Goal: Task Accomplishment & Management: Complete application form

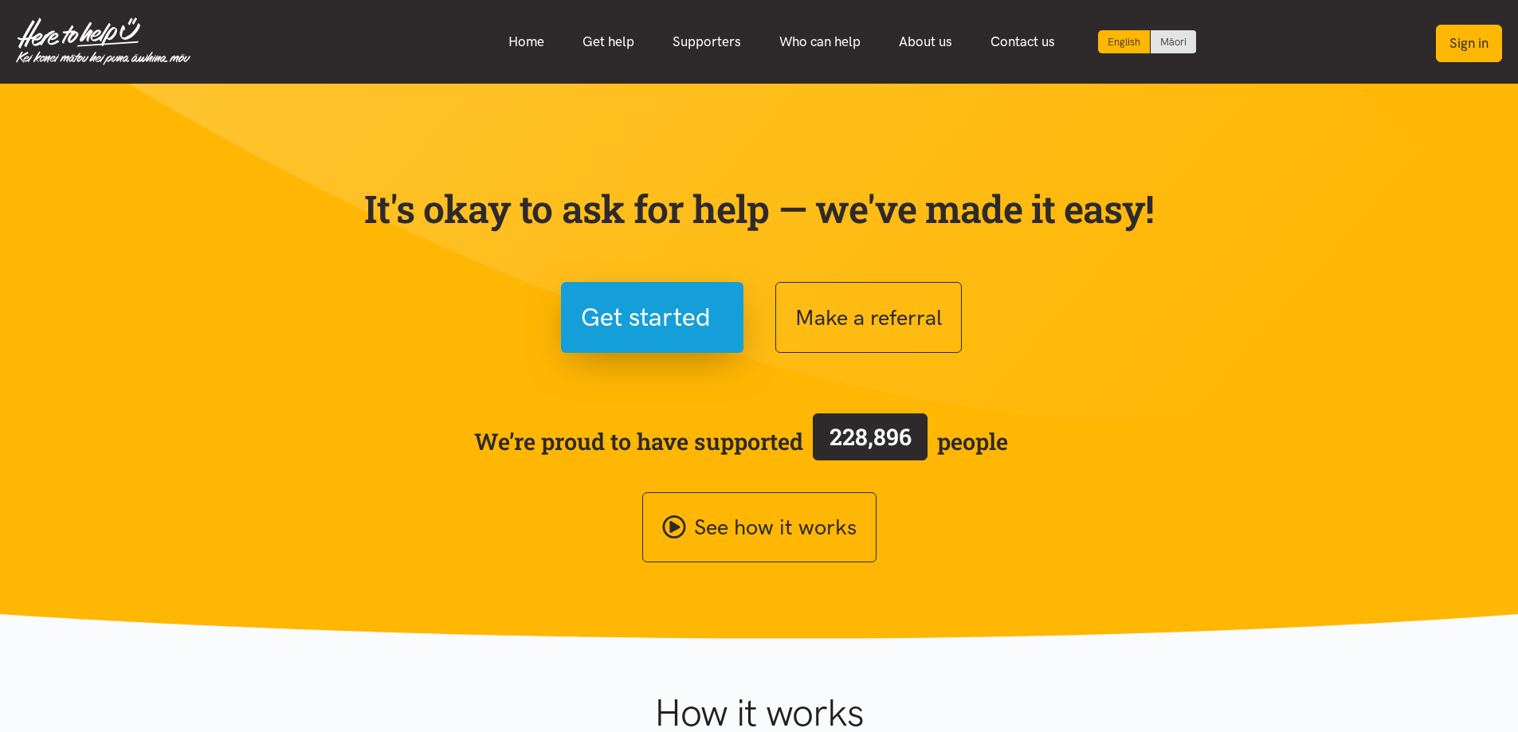
click at [1451, 47] on button "Sign in" at bounding box center [1469, 43] width 66 height 37
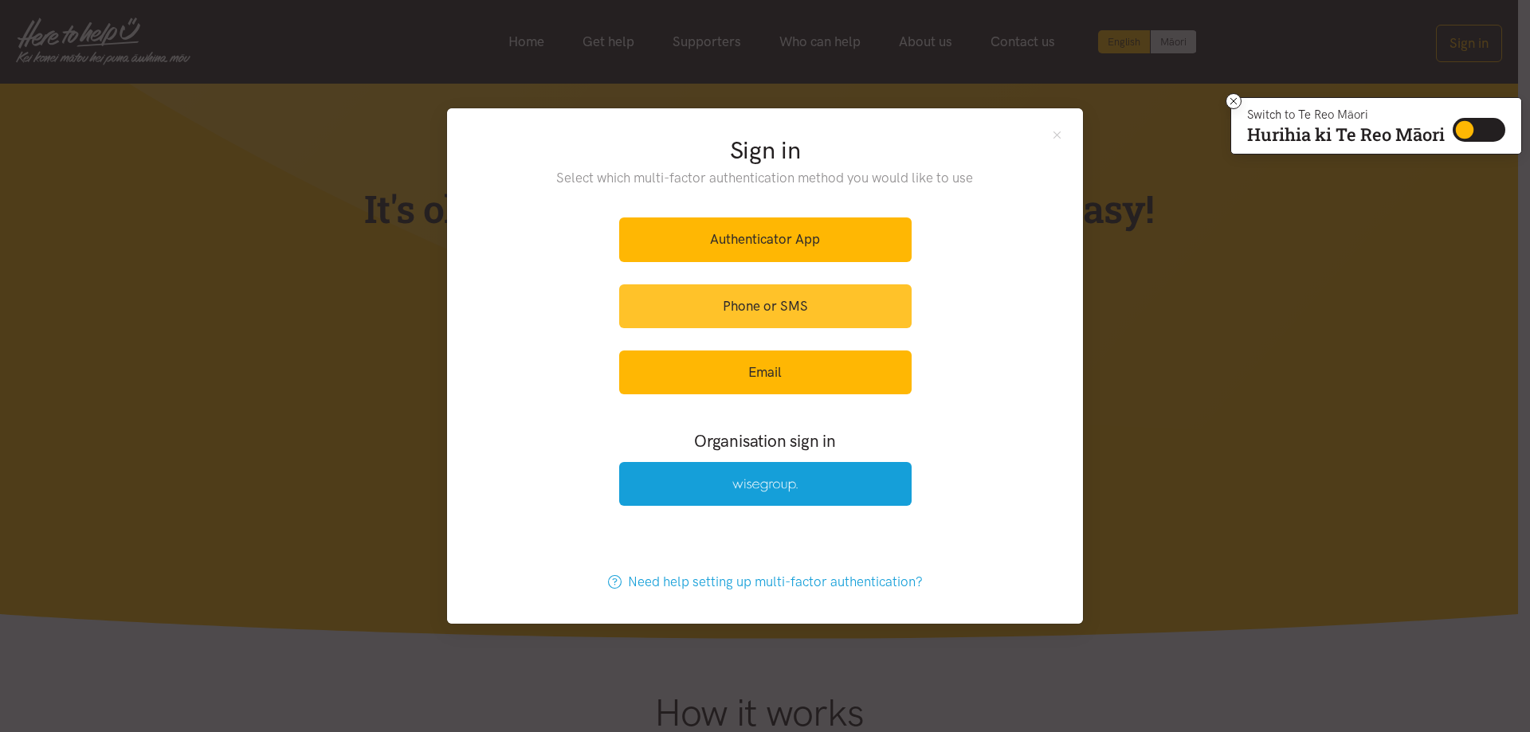
click at [741, 300] on link "Phone or SMS" at bounding box center [765, 306] width 292 height 44
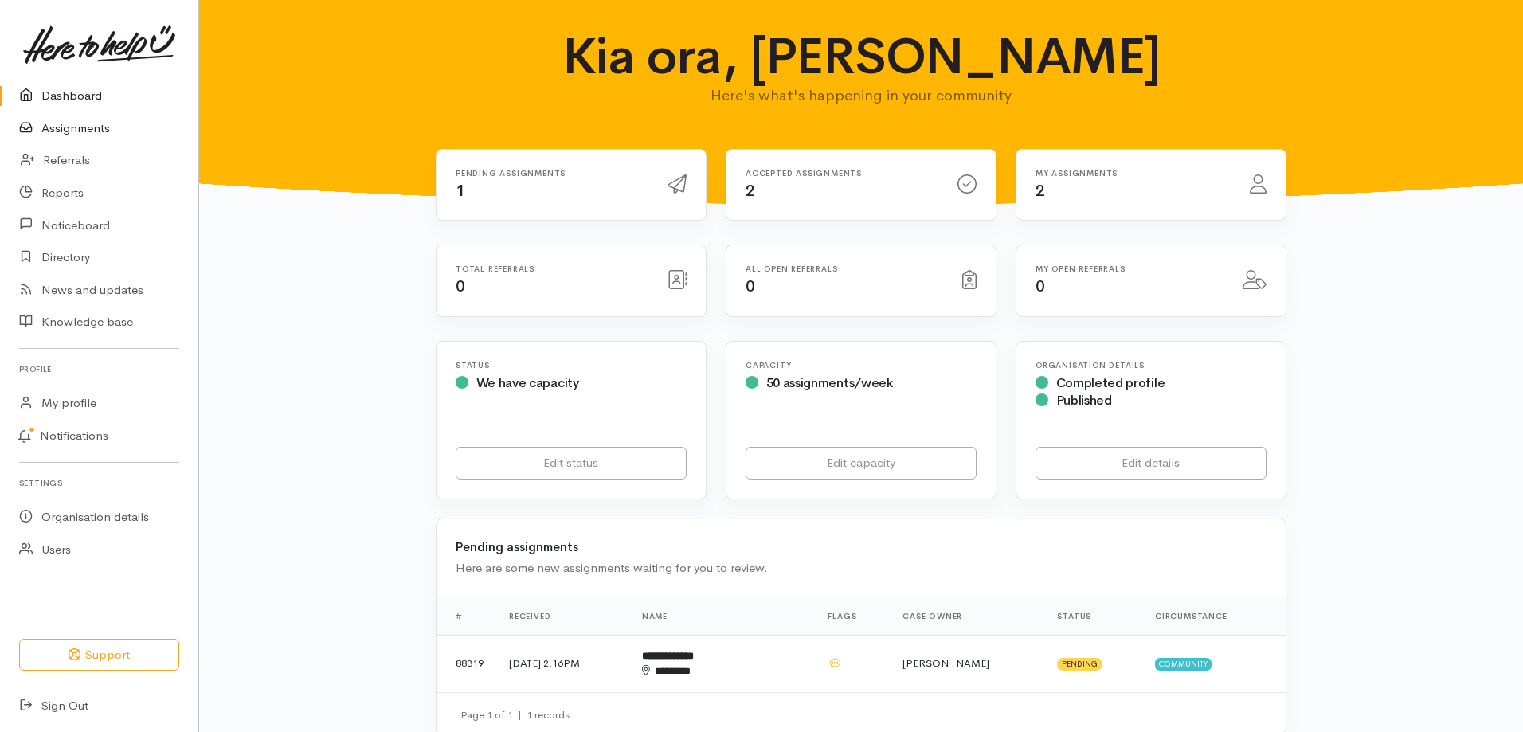
click at [75, 126] on link "Assignments" at bounding box center [99, 128] width 198 height 33
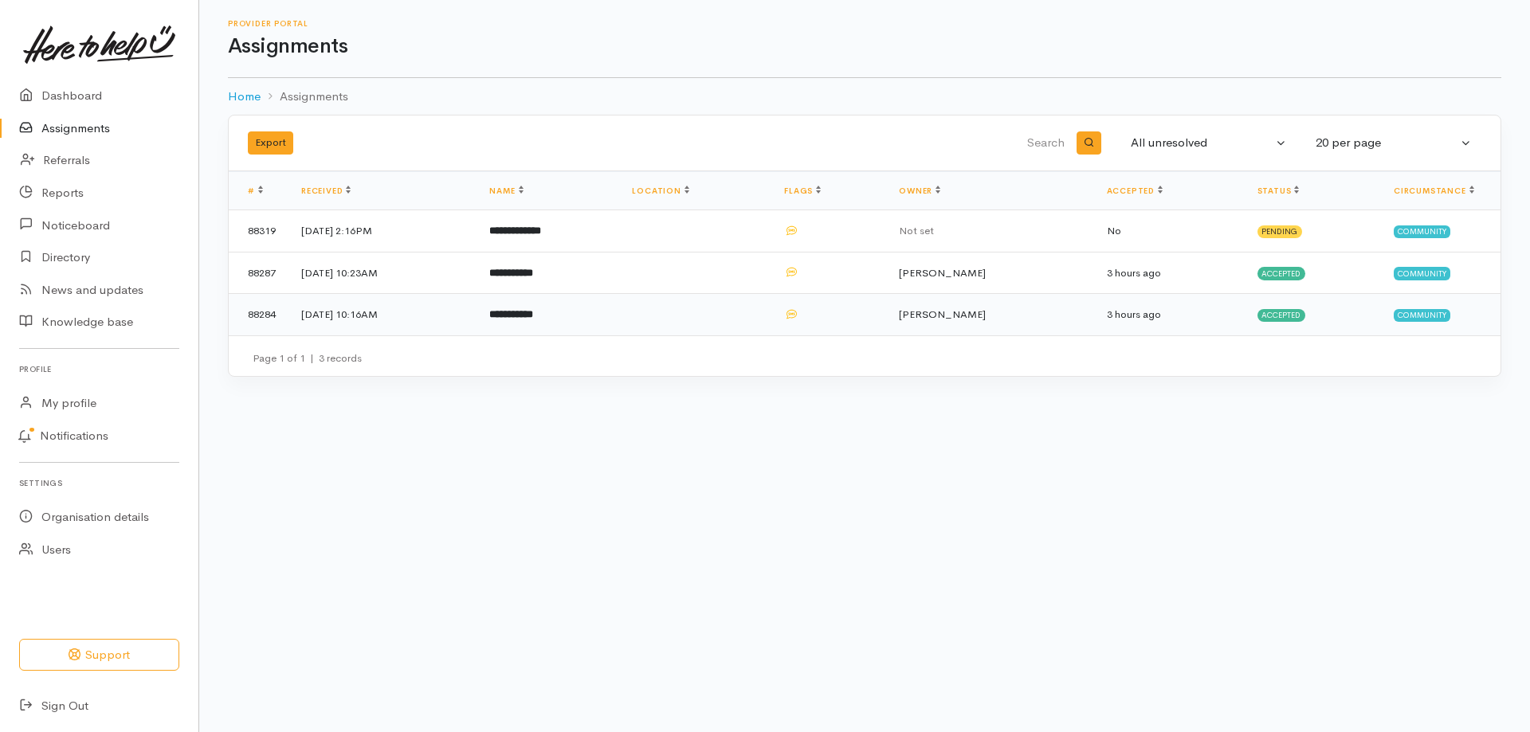
click at [533, 309] on b "**********" at bounding box center [511, 314] width 44 height 10
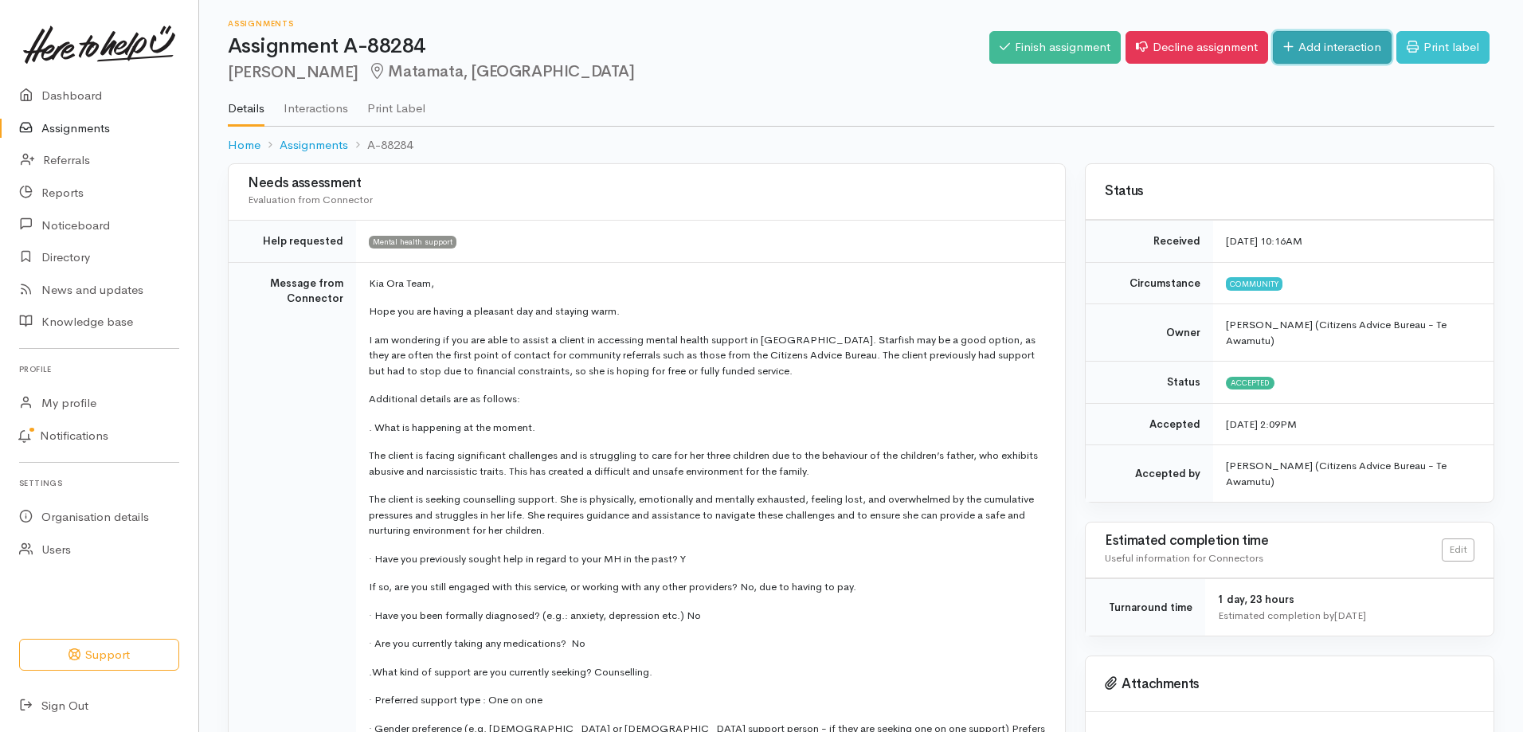
click at [1328, 41] on link "Add interaction" at bounding box center [1332, 47] width 119 height 33
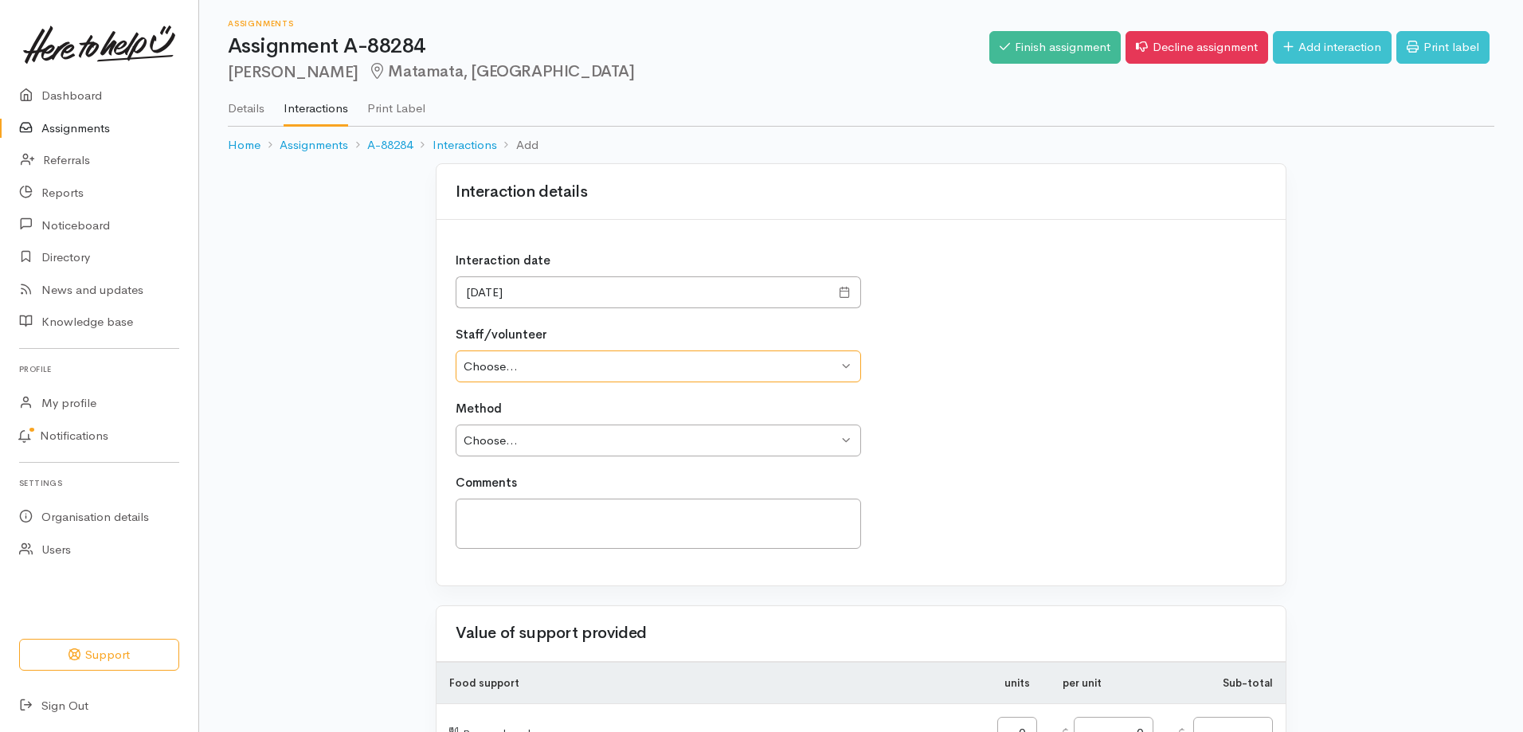
click at [505, 370] on select "Choose... Jess Brown" at bounding box center [659, 367] width 406 height 33
select select "481"
click at [456, 351] on select "Choose... [PERSON_NAME]" at bounding box center [659, 367] width 406 height 33
click at [503, 438] on select "Choose... Phone Visit Other" at bounding box center [659, 441] width 406 height 33
select select "1"
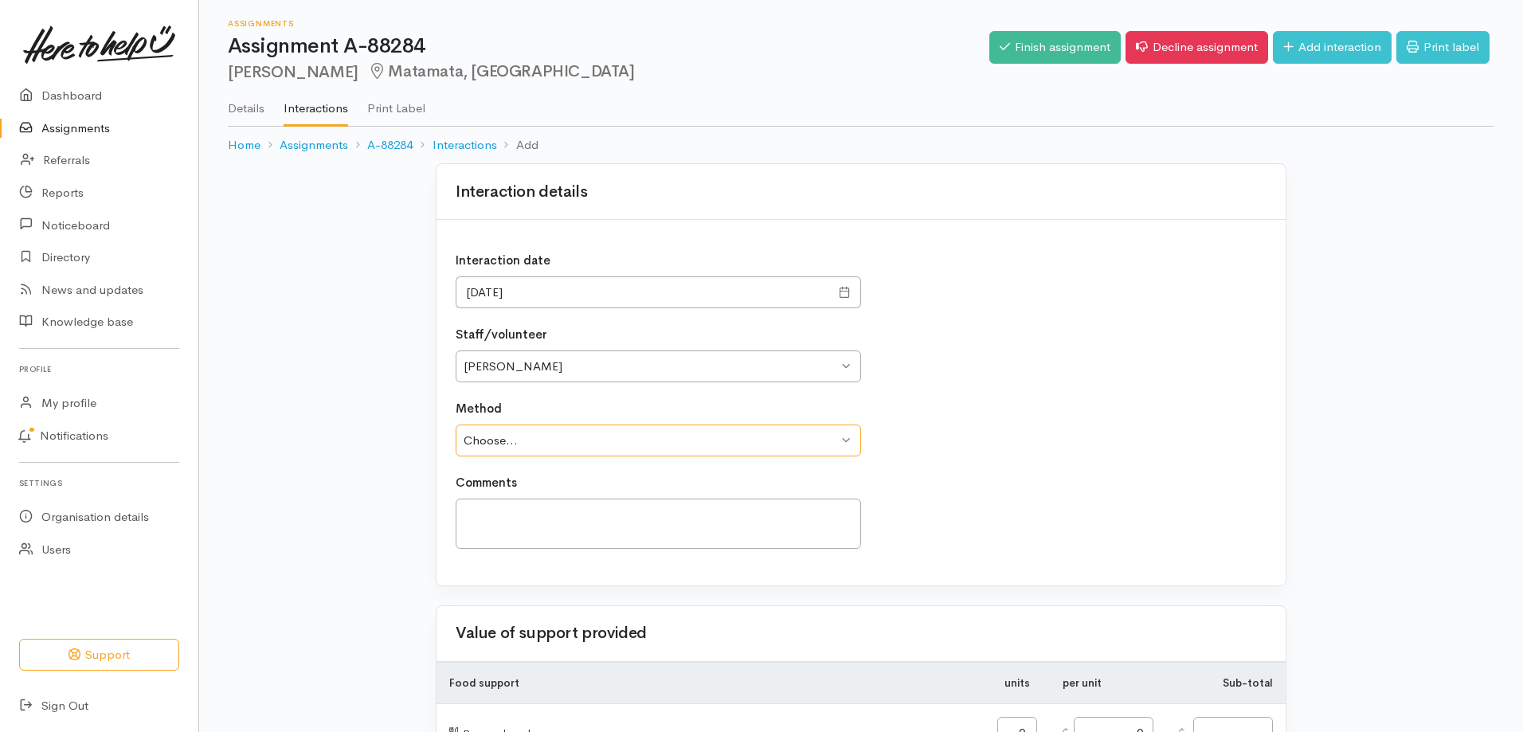
click at [456, 425] on select "Choose... Phone Visit Other" at bounding box center [659, 441] width 406 height 33
click at [506, 528] on textarea at bounding box center [659, 524] width 406 height 50
drag, startPoint x: 842, startPoint y: 519, endPoint x: 422, endPoint y: 513, distance: 419.9
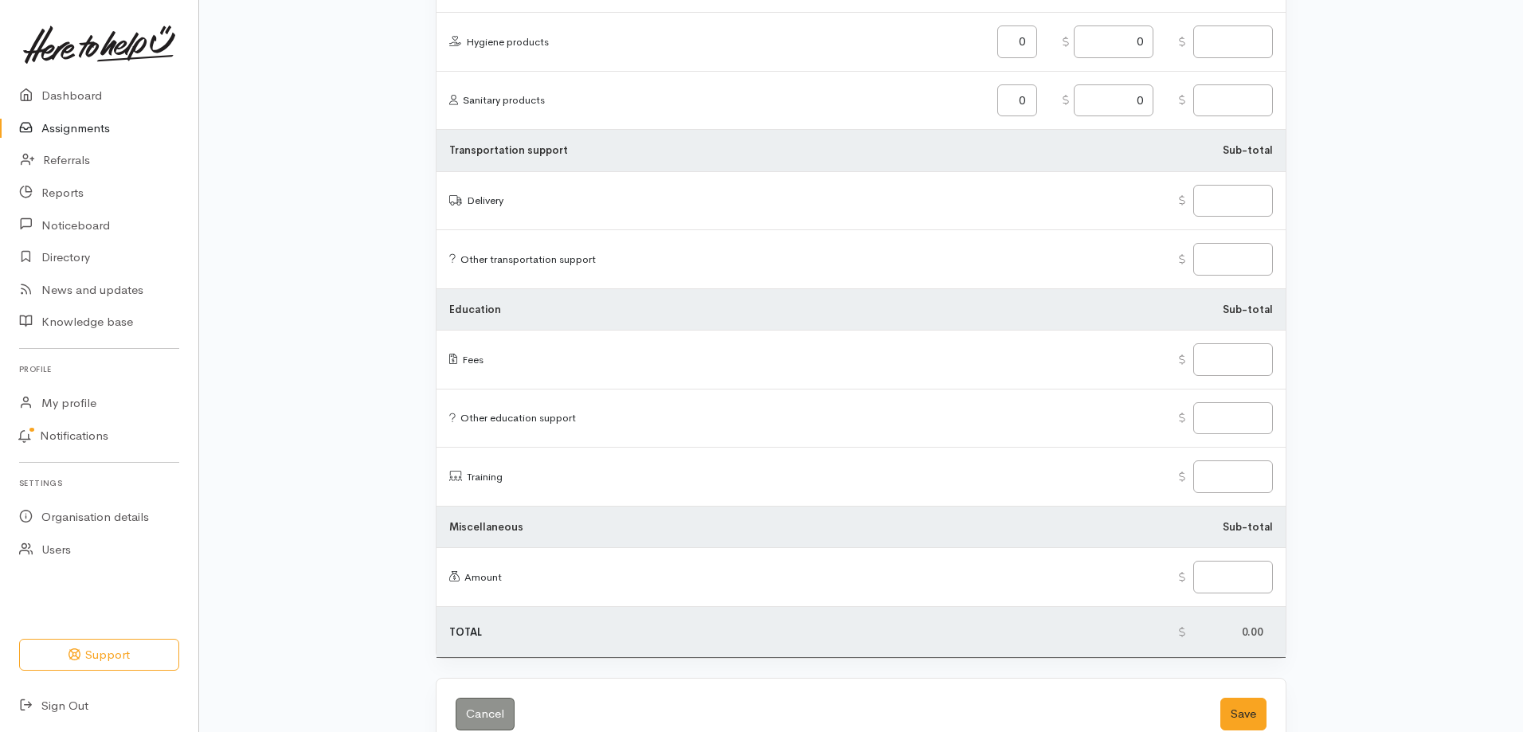
scroll to position [1833, 0]
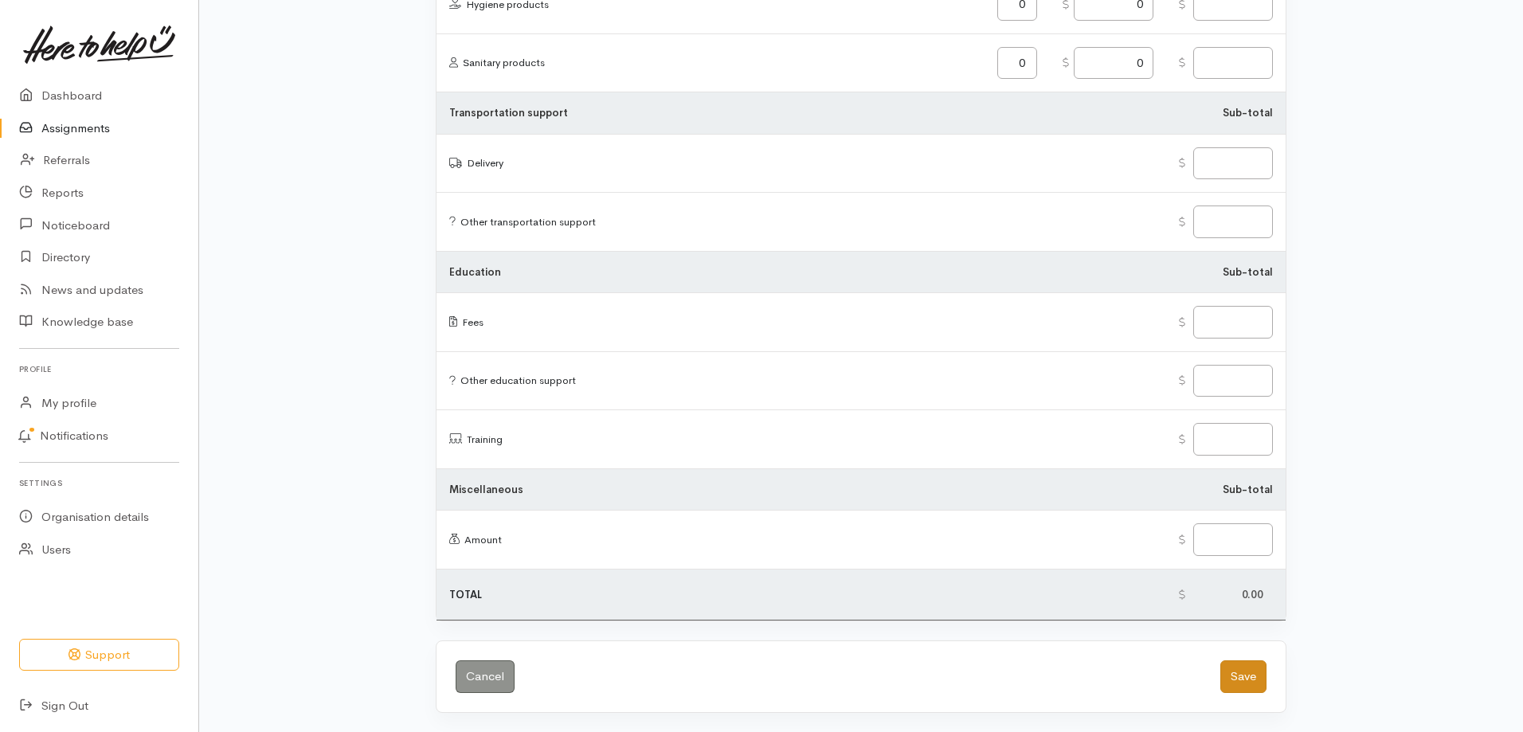
type textarea "Text client to advise we would being sending a email with information"
click at [1252, 673] on button "Save" at bounding box center [1244, 676] width 46 height 33
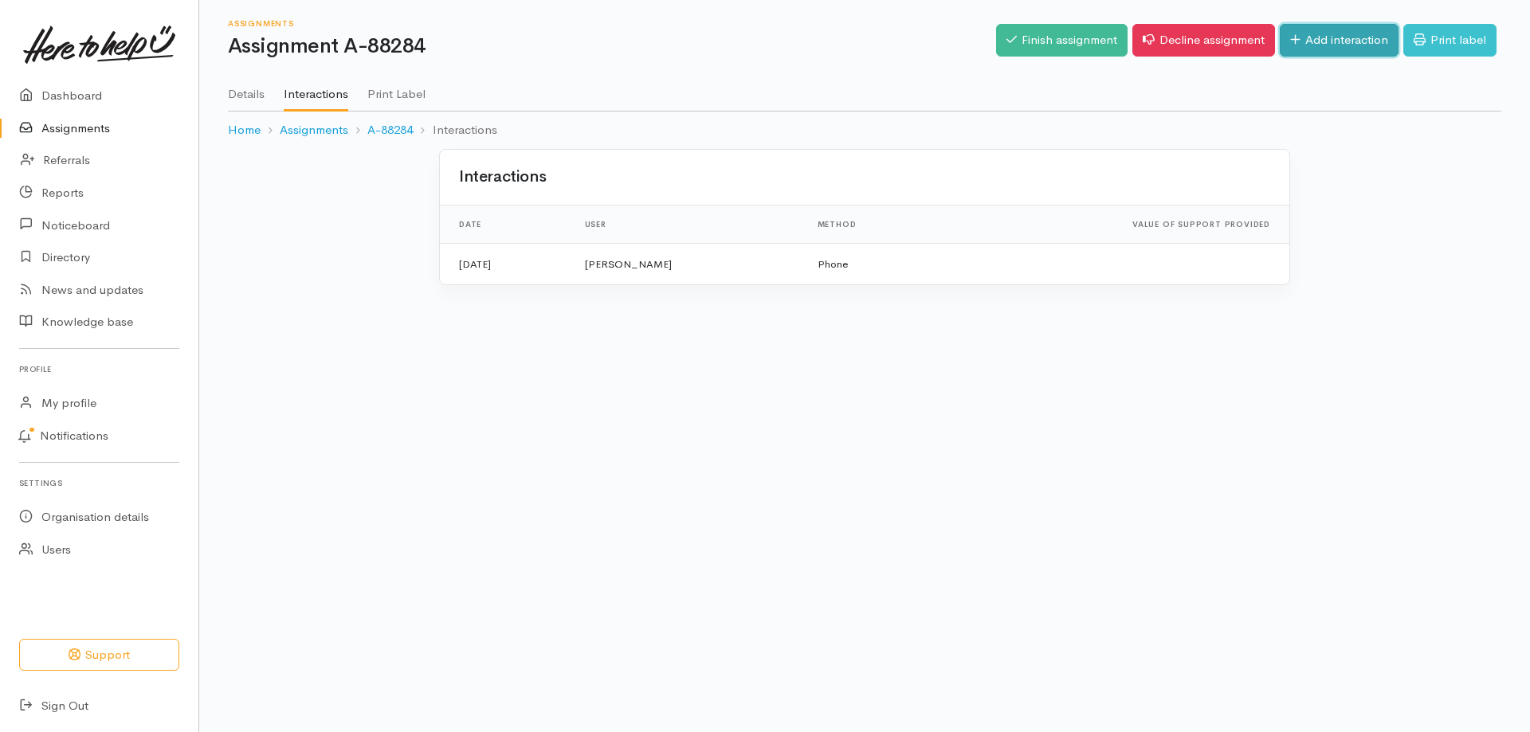
click at [1308, 33] on link "Add interaction" at bounding box center [1338, 40] width 119 height 33
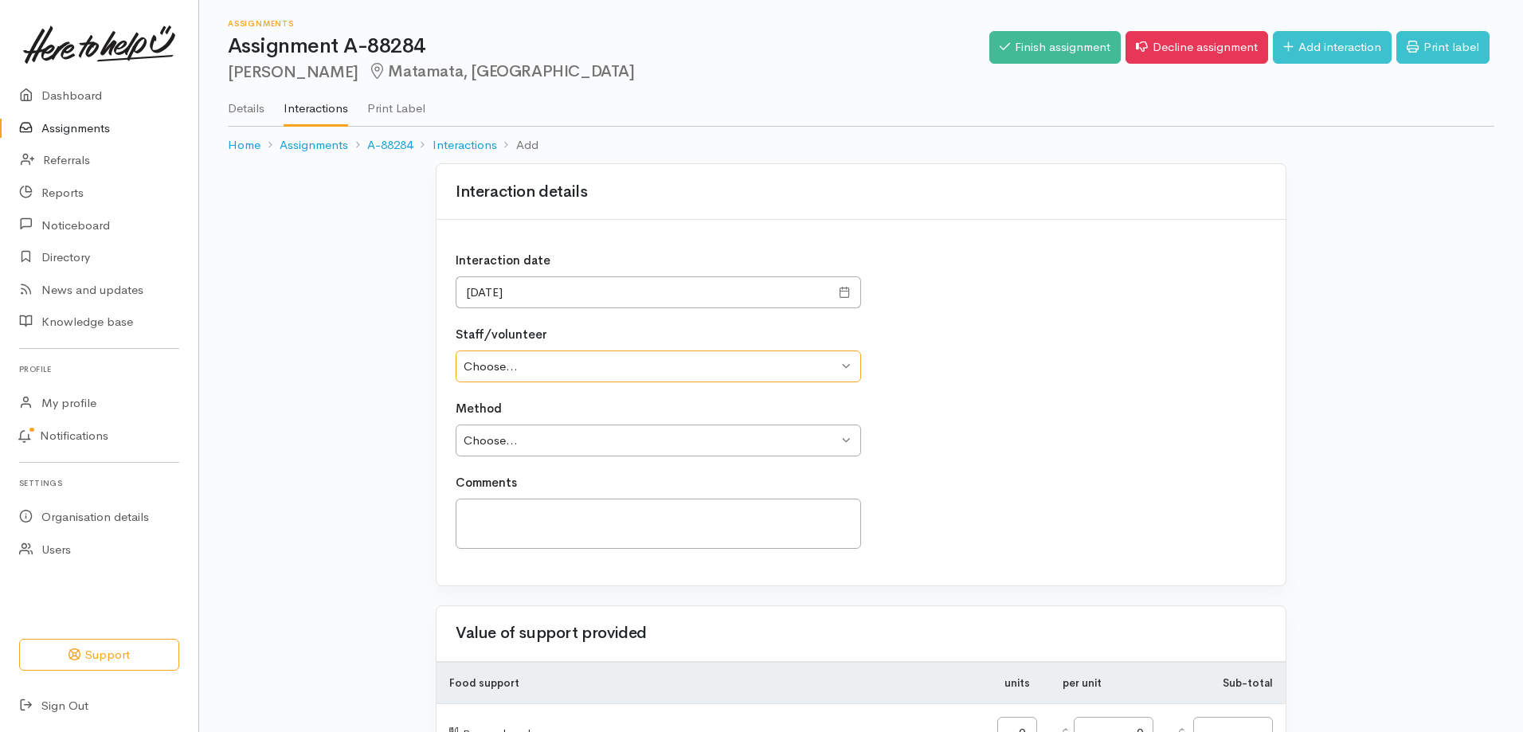
click at [497, 354] on select "Choose... Jess Brown" at bounding box center [659, 367] width 406 height 33
click at [496, 362] on select "Choose... Jess Brown" at bounding box center [659, 367] width 406 height 33
click at [492, 372] on select "Choose... Jess Brown" at bounding box center [659, 367] width 406 height 33
select select "481"
click at [456, 351] on select "Choose... Jess Brown" at bounding box center [659, 367] width 406 height 33
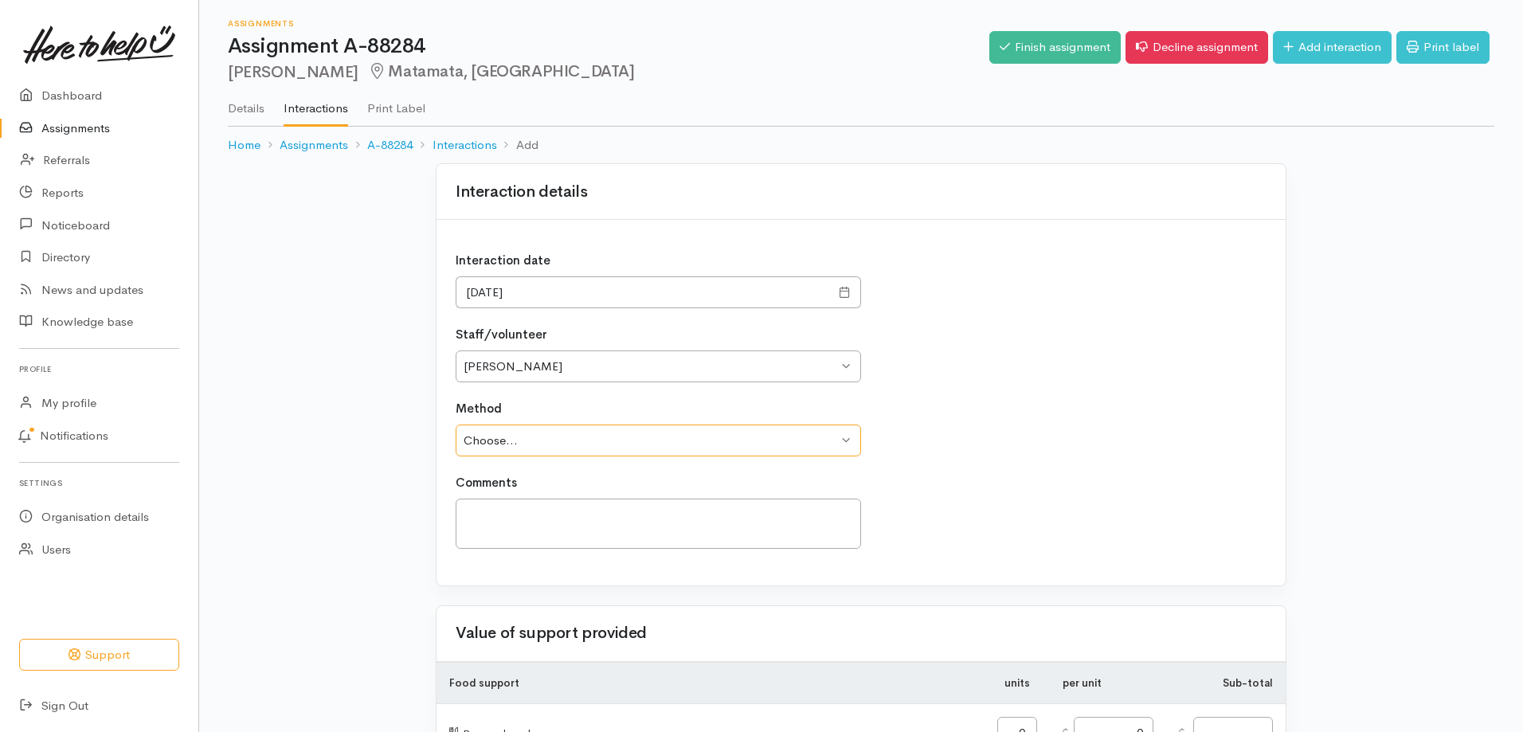
click at [494, 445] on select "Choose... Phone Visit Other" at bounding box center [659, 441] width 406 height 33
select select "3"
click at [456, 425] on select "Choose... Phone Visit Other" at bounding box center [659, 441] width 406 height 33
click at [494, 504] on textarea at bounding box center [659, 524] width 406 height 50
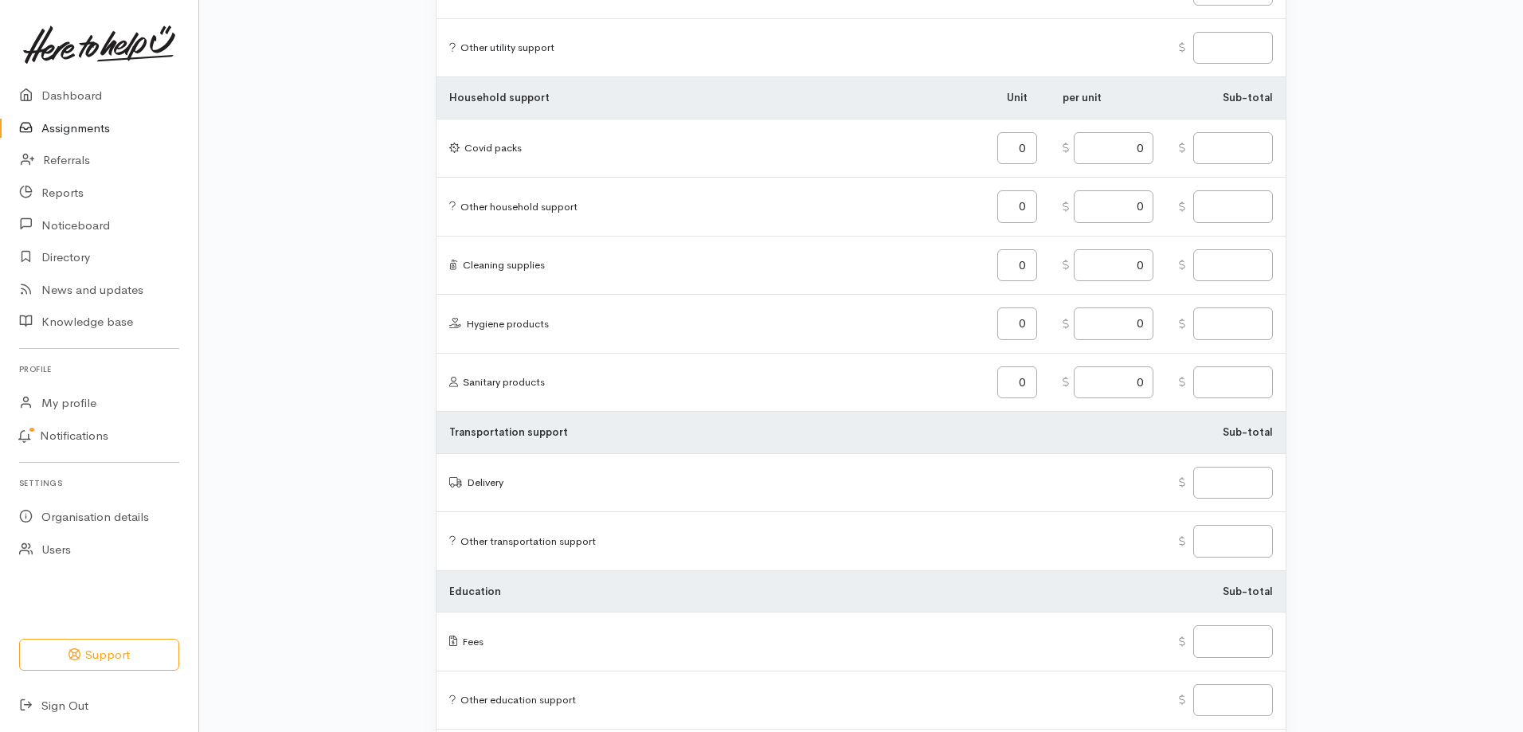
scroll to position [1833, 0]
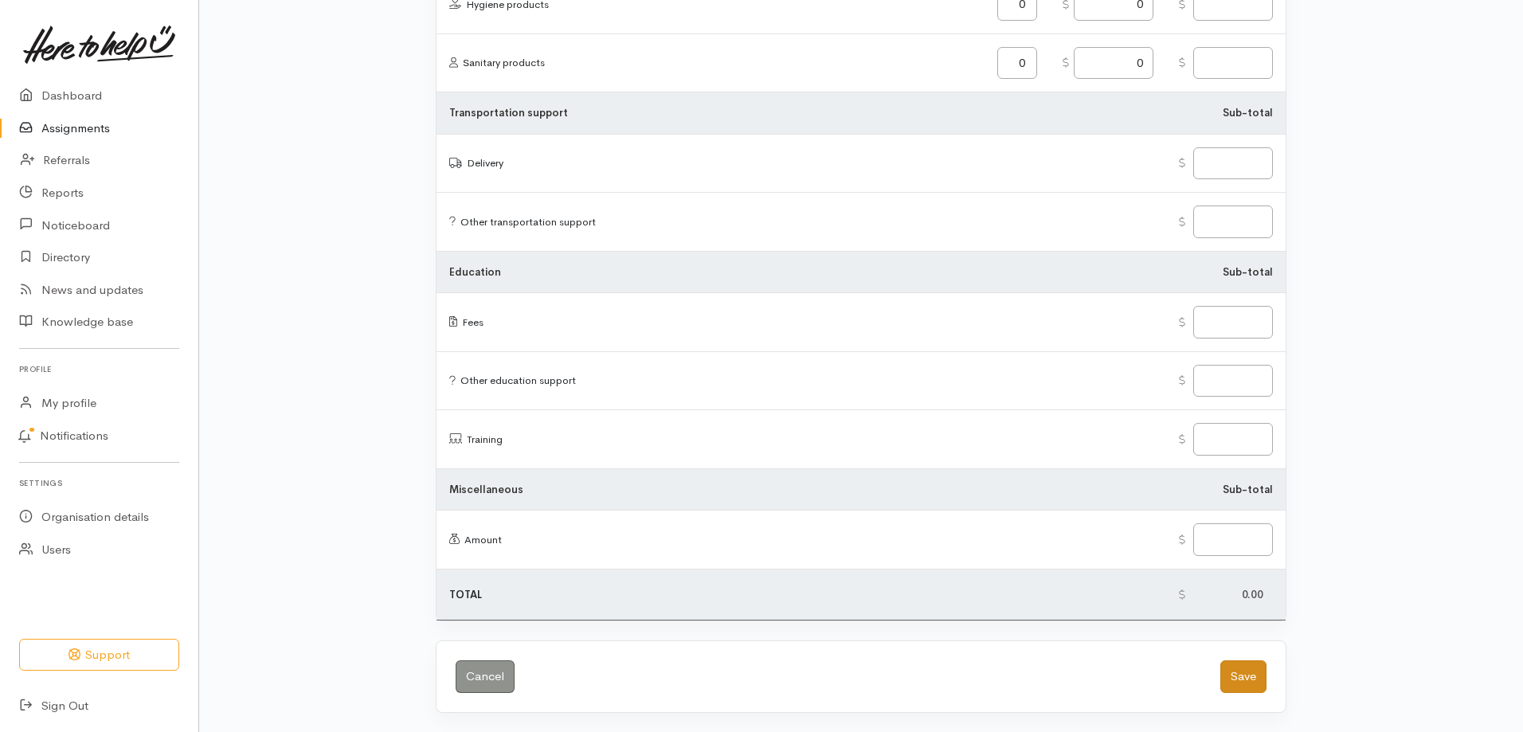
type textarea "Emailed client information"
click at [1240, 671] on button "Save" at bounding box center [1244, 676] width 46 height 33
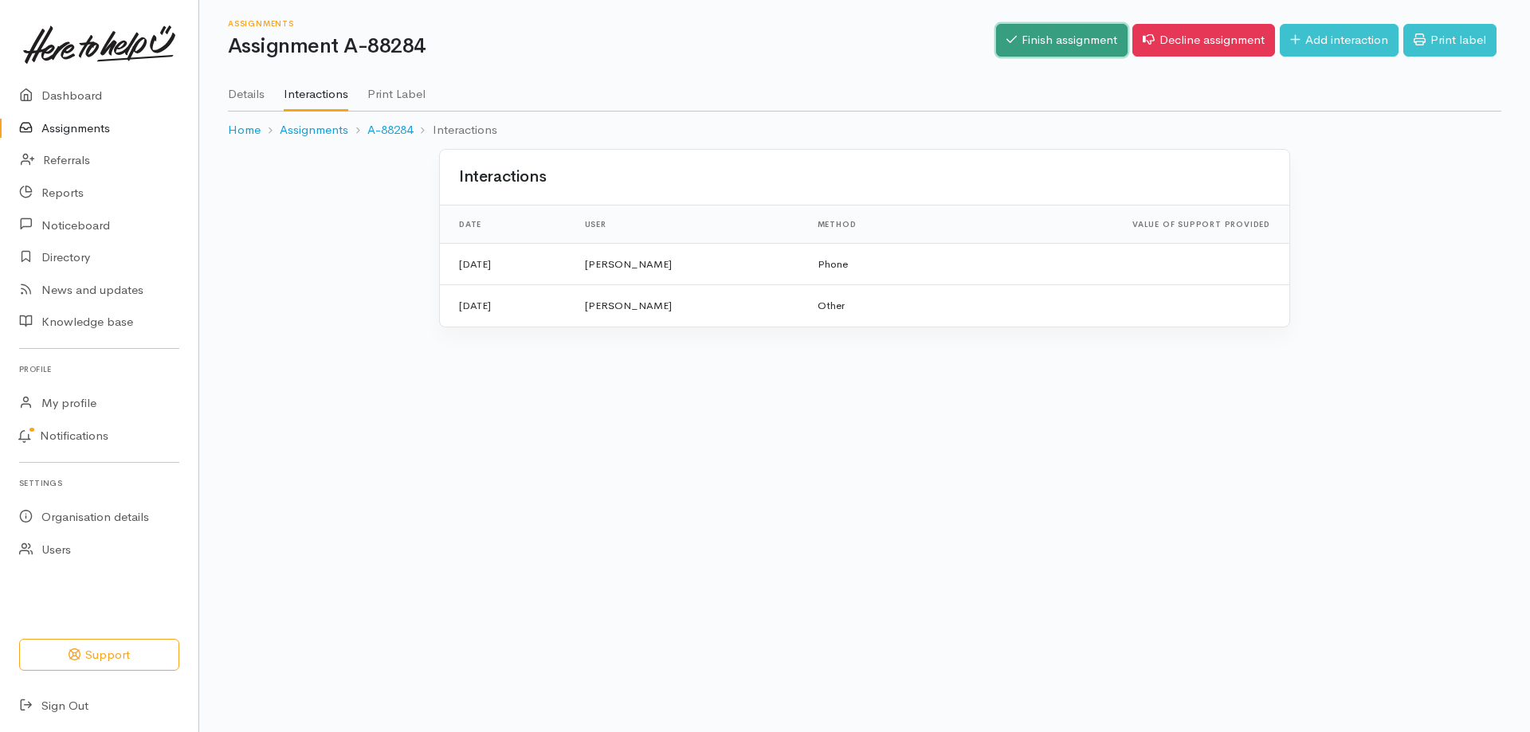
click at [1038, 39] on link "Finish assignment" at bounding box center [1061, 40] width 131 height 33
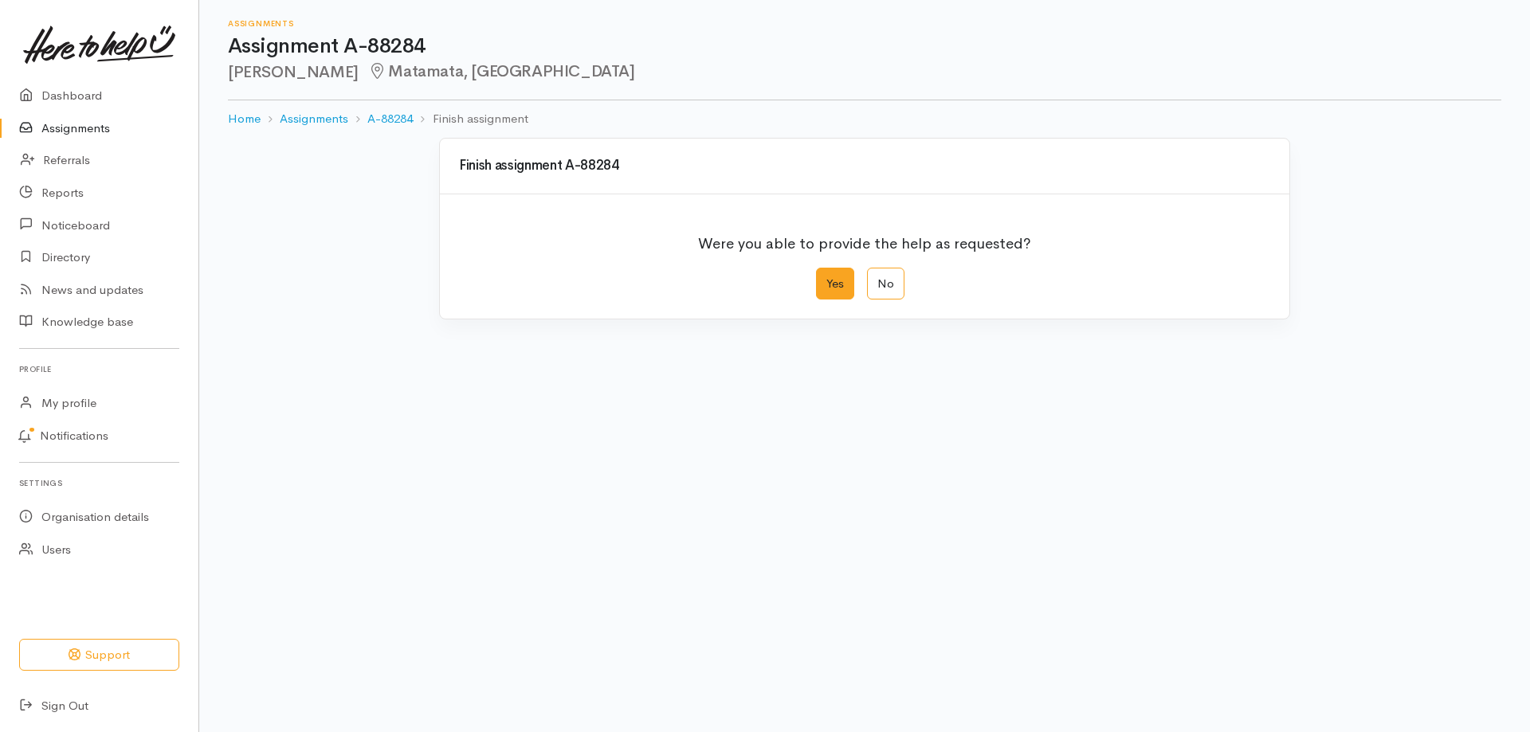
click at [852, 284] on label "Yes" at bounding box center [835, 284] width 38 height 33
click at [826, 278] on input "Yes" at bounding box center [821, 273] width 10 height 10
radio input "true"
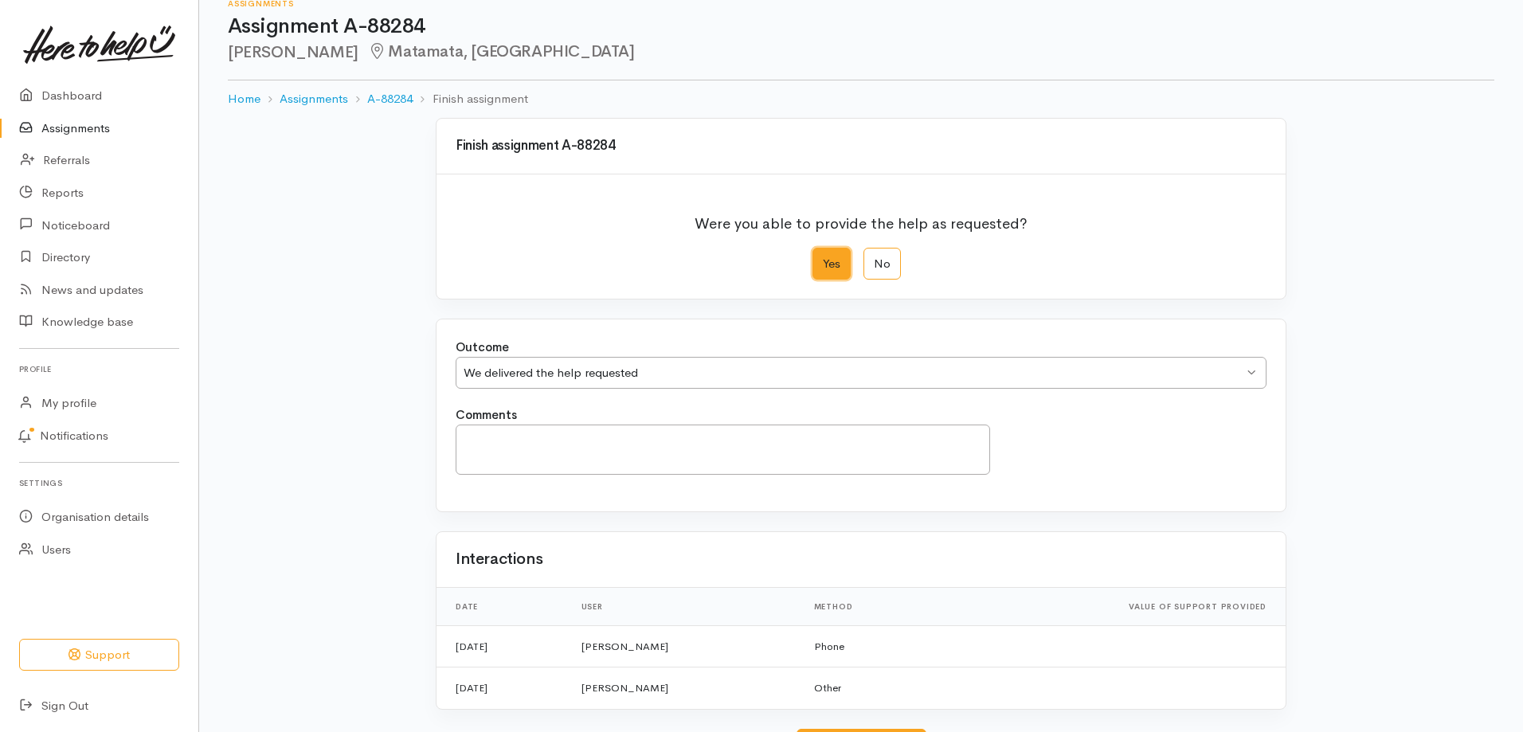
scroll to position [159, 0]
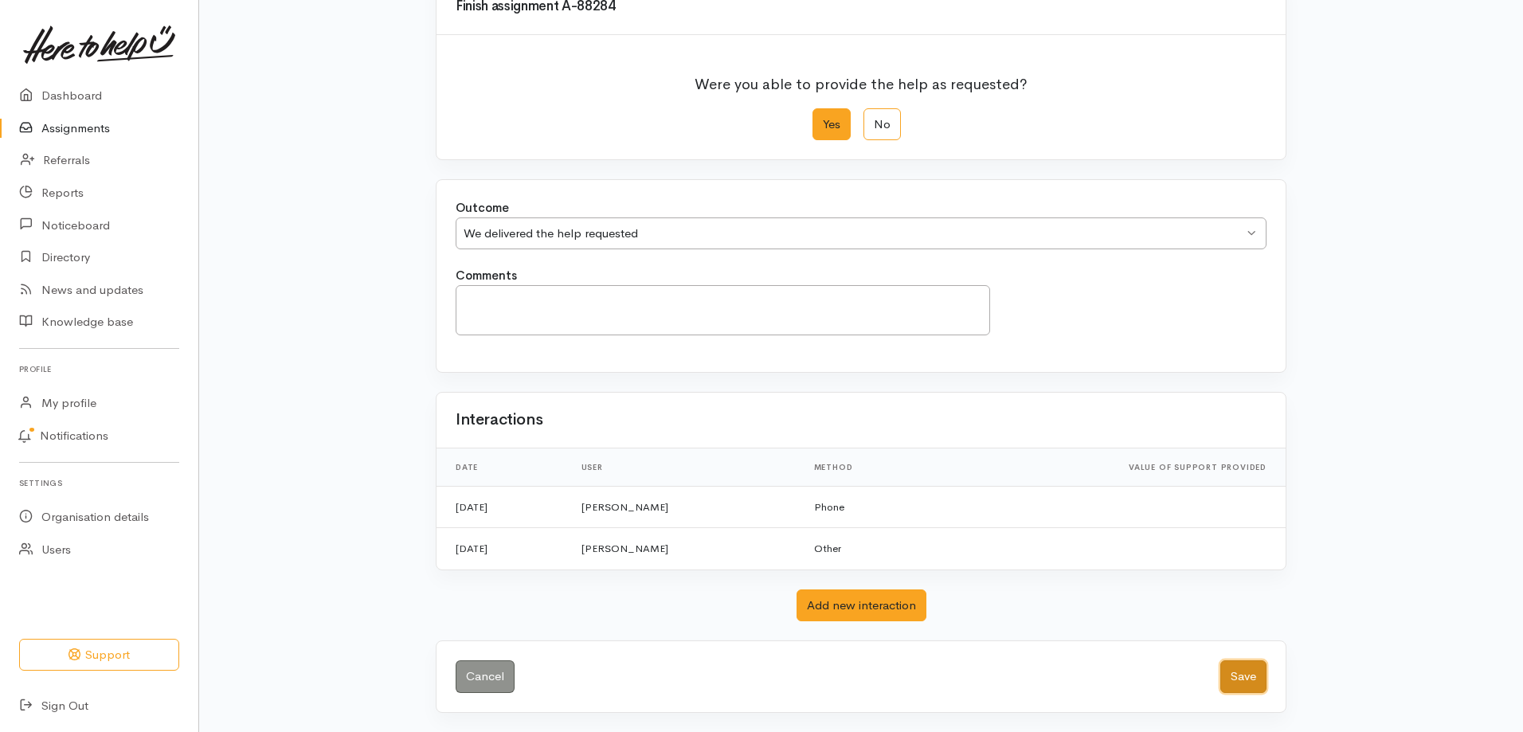
click at [1252, 669] on button "Save" at bounding box center [1244, 676] width 46 height 33
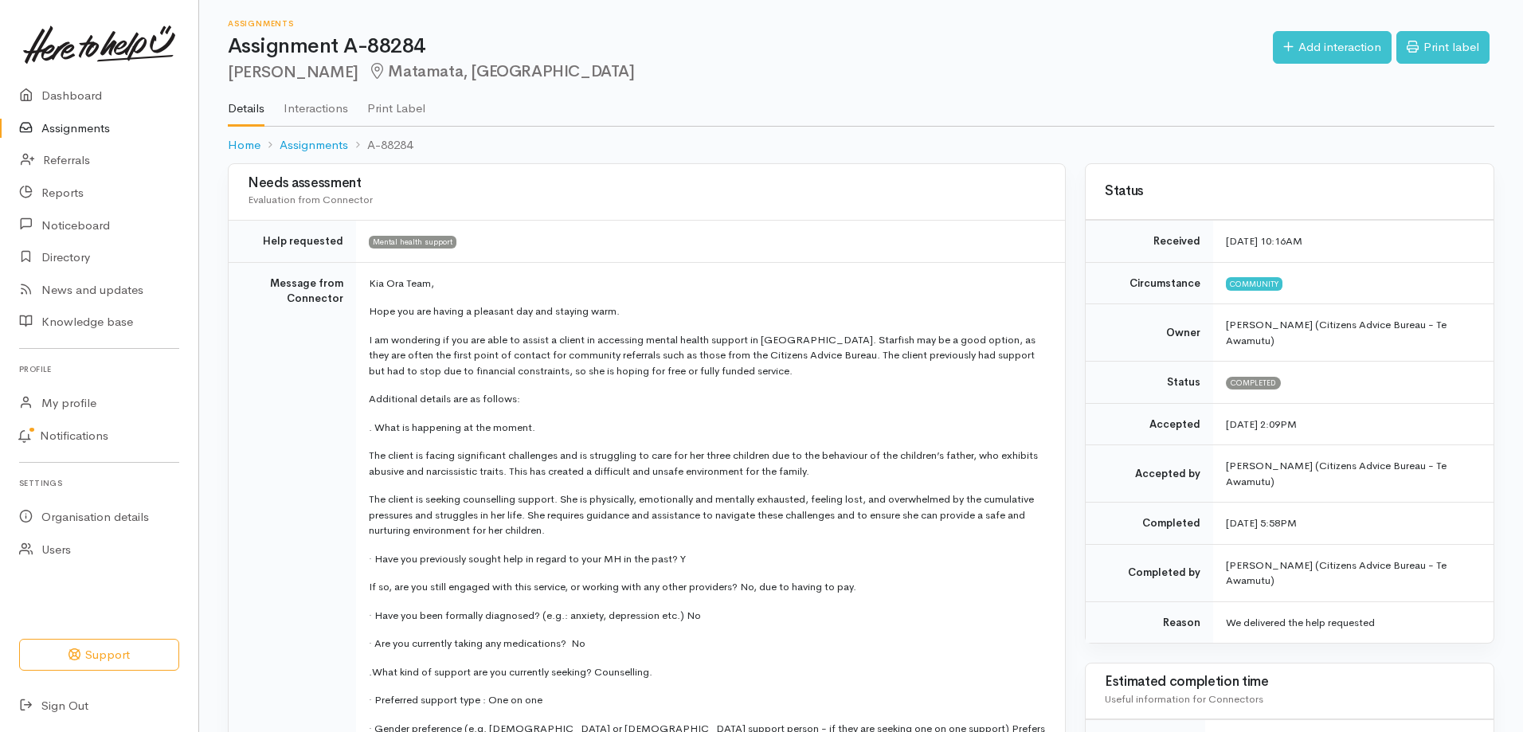
click at [55, 130] on link "Assignments" at bounding box center [99, 128] width 198 height 33
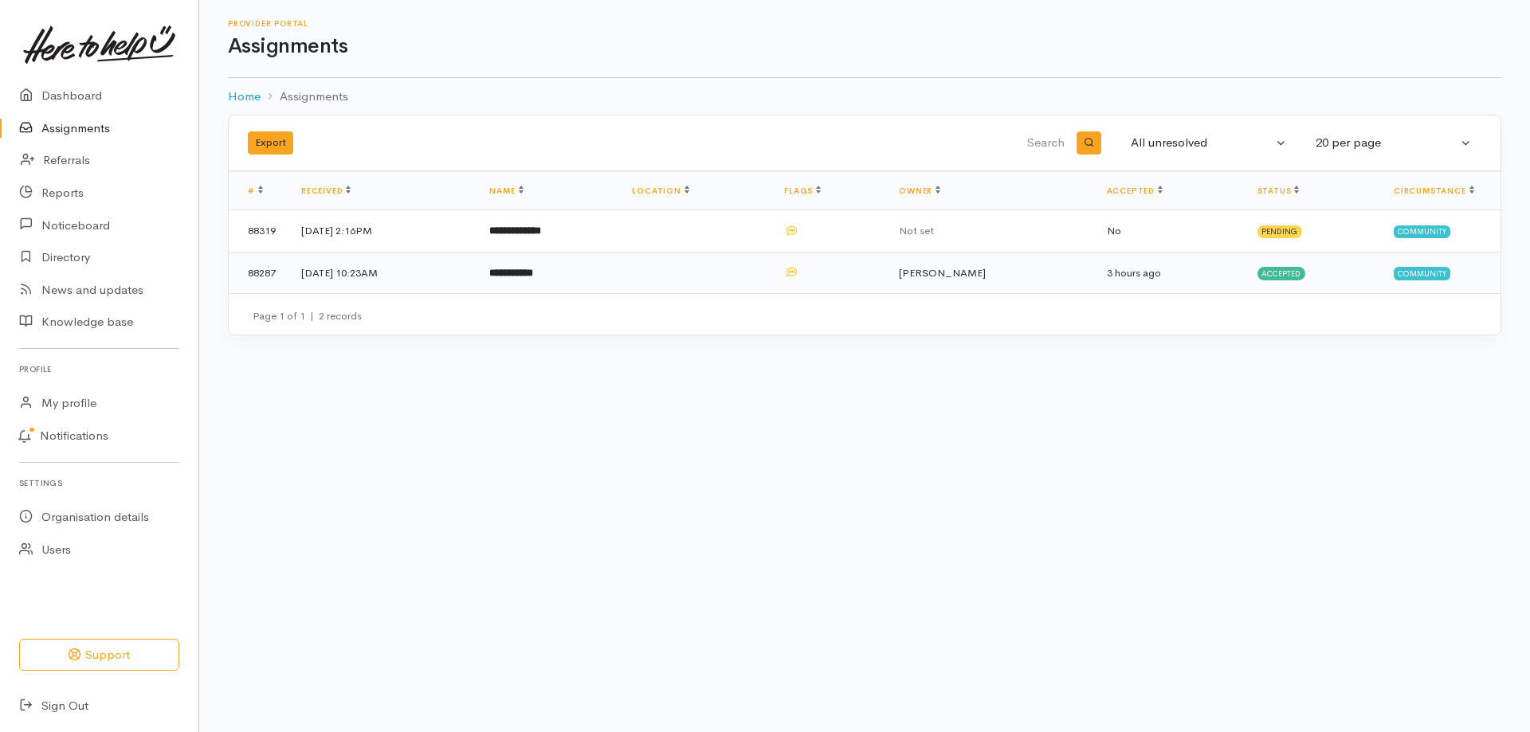
click at [393, 276] on td "2 Sep 2025, 10:23AM" at bounding box center [382, 272] width 188 height 41
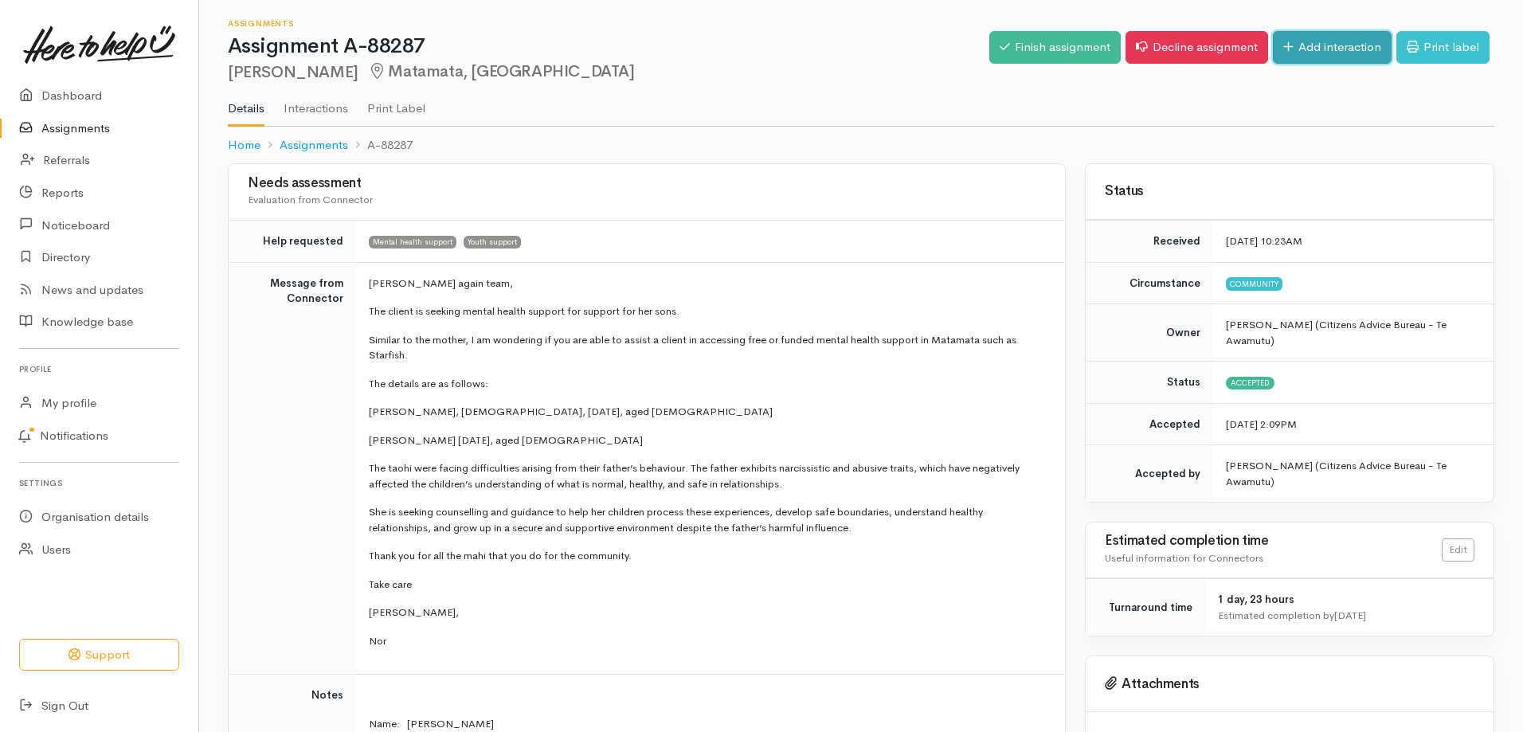
click at [1330, 46] on link "Add interaction" at bounding box center [1332, 47] width 119 height 33
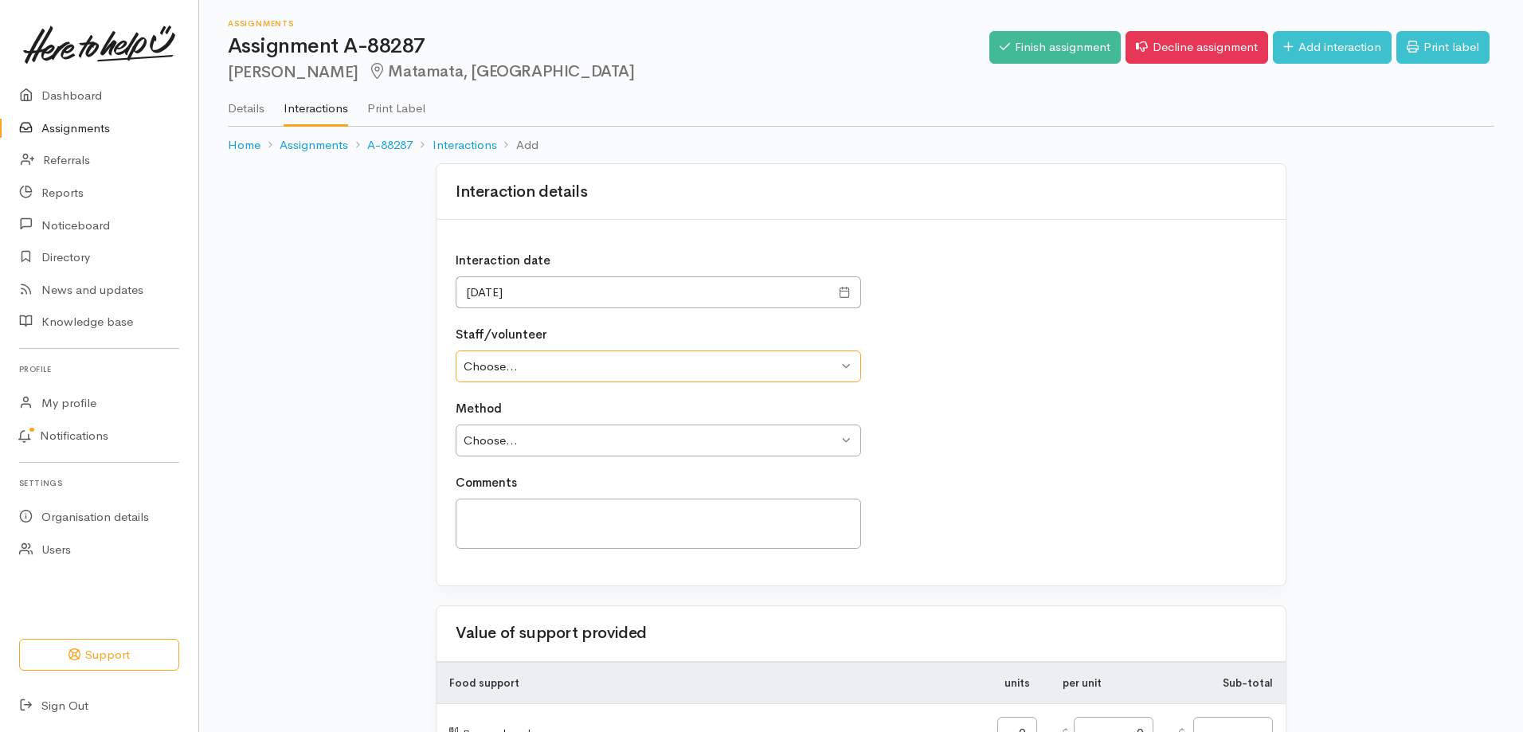
click at [465, 369] on select "Choose... [PERSON_NAME]" at bounding box center [659, 367] width 406 height 33
select select "481"
click at [456, 351] on select "Choose... [PERSON_NAME]" at bounding box center [659, 367] width 406 height 33
click at [489, 448] on select "Choose... Phone Visit Other" at bounding box center [659, 441] width 406 height 33
click at [456, 425] on select "Choose... Phone Visit Other" at bounding box center [659, 441] width 406 height 33
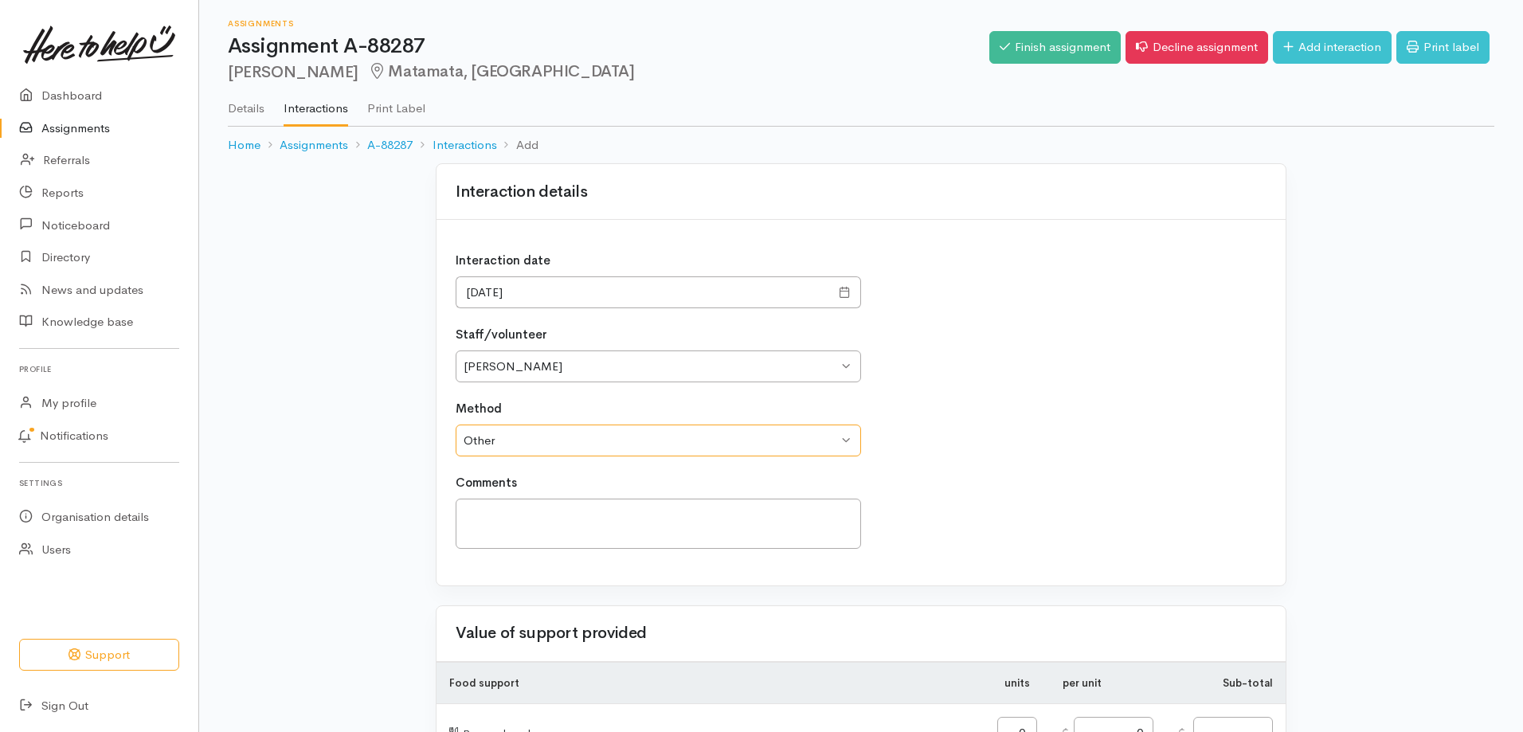
click at [489, 437] on select "Choose... Phone Visit Other" at bounding box center [659, 441] width 406 height 33
select select "1"
click at [456, 425] on select "Choose... Phone Visit Other" at bounding box center [659, 441] width 406 height 33
click at [484, 511] on textarea at bounding box center [659, 524] width 406 height 50
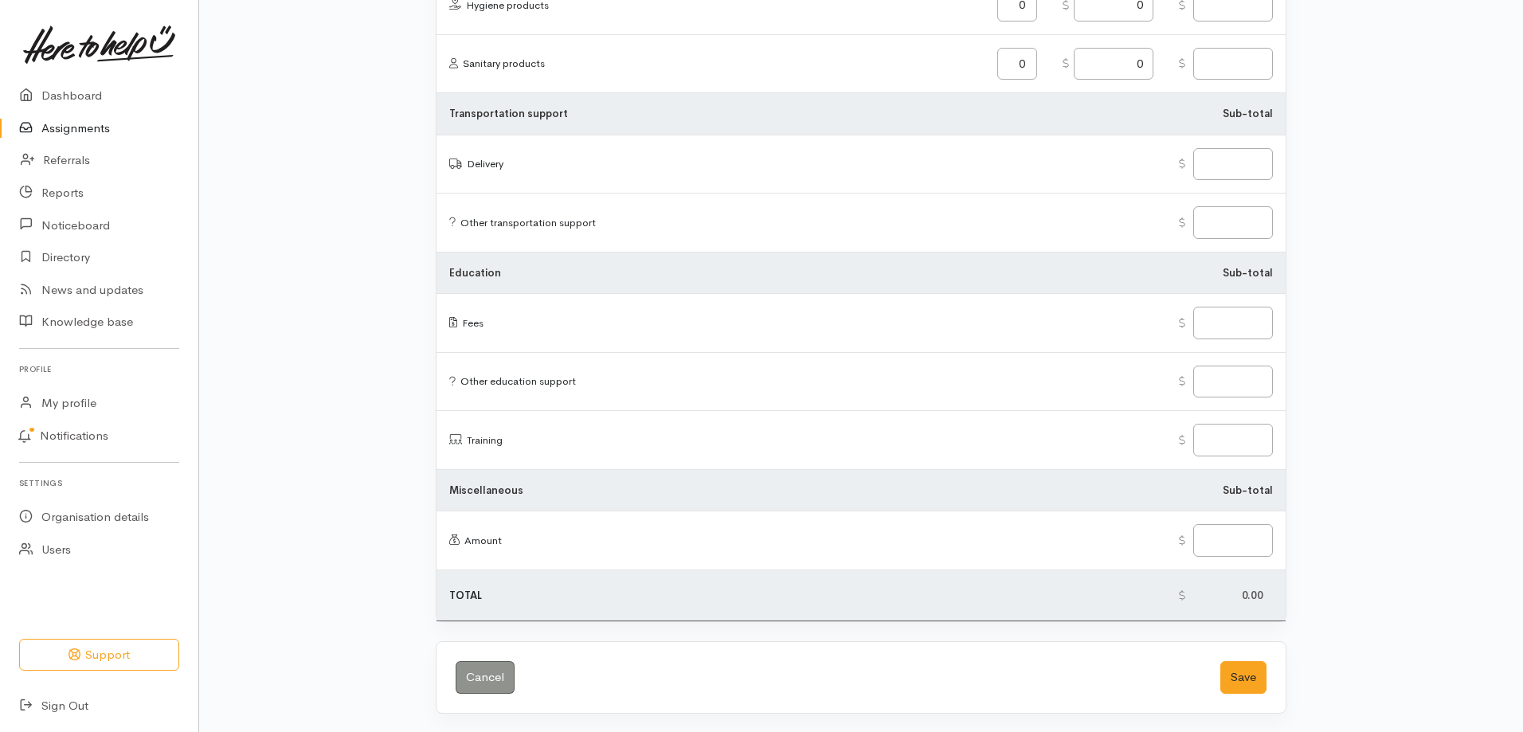
scroll to position [1833, 0]
type textarea "Text Client to advise we would be sending a email with information"
click at [1242, 673] on button "Save" at bounding box center [1244, 676] width 46 height 33
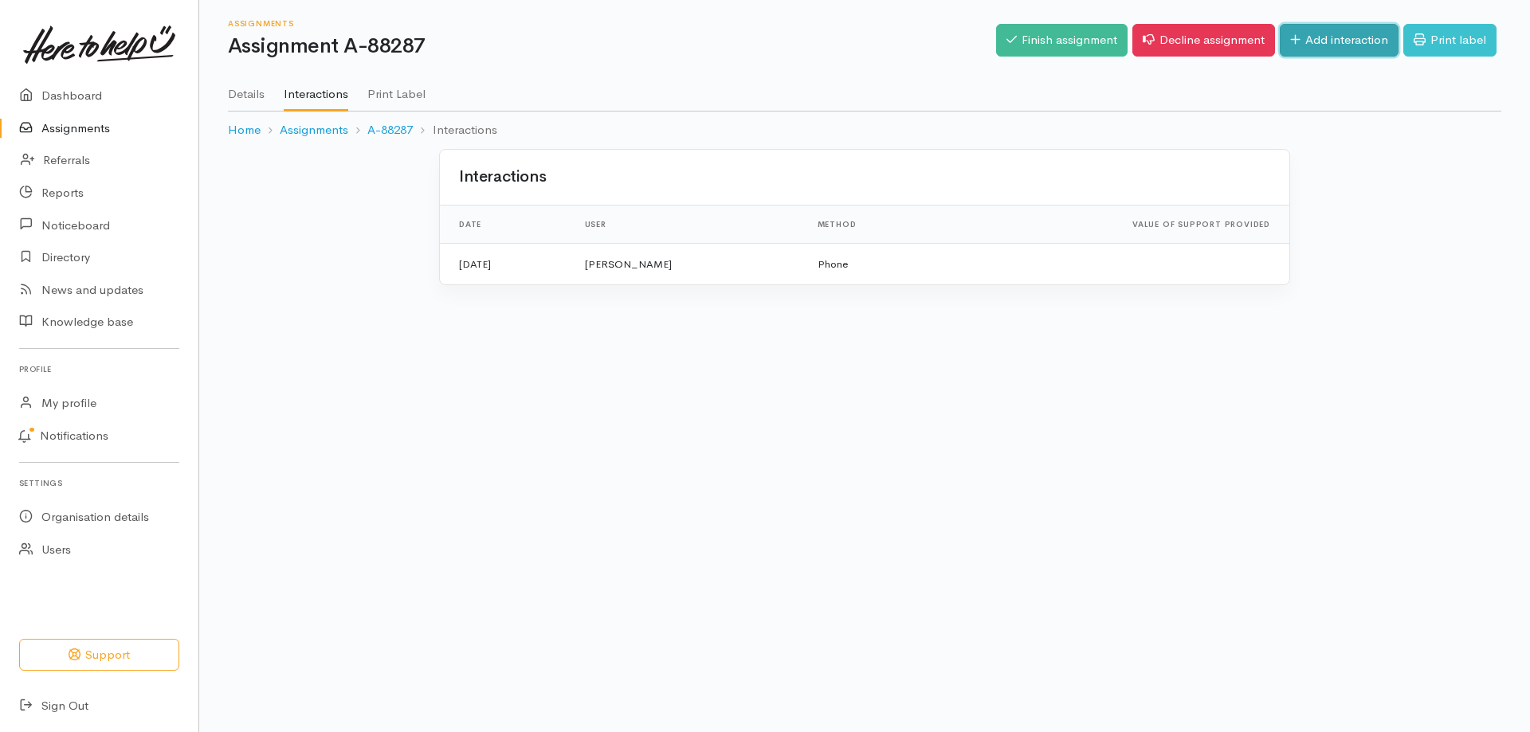
click at [1326, 49] on link "Add interaction" at bounding box center [1338, 40] width 119 height 33
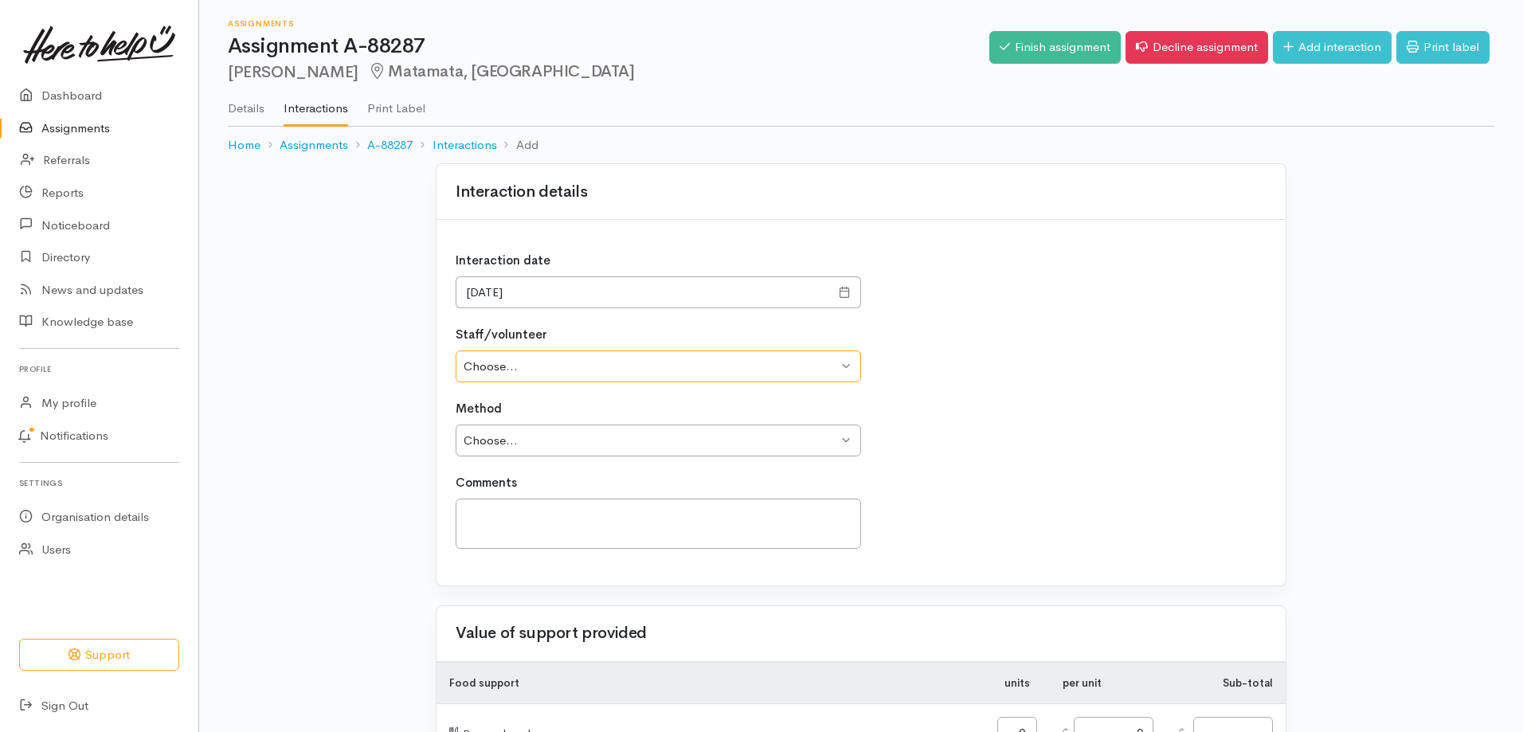
click at [484, 374] on select "Choose... Jess Brown" at bounding box center [659, 367] width 406 height 33
select select "481"
click at [456, 351] on select "Choose... Jess Brown" at bounding box center [659, 367] width 406 height 33
drag, startPoint x: 477, startPoint y: 443, endPoint x: 479, endPoint y: 453, distance: 9.7
click at [477, 443] on select "Choose... Phone Visit Other" at bounding box center [659, 441] width 406 height 33
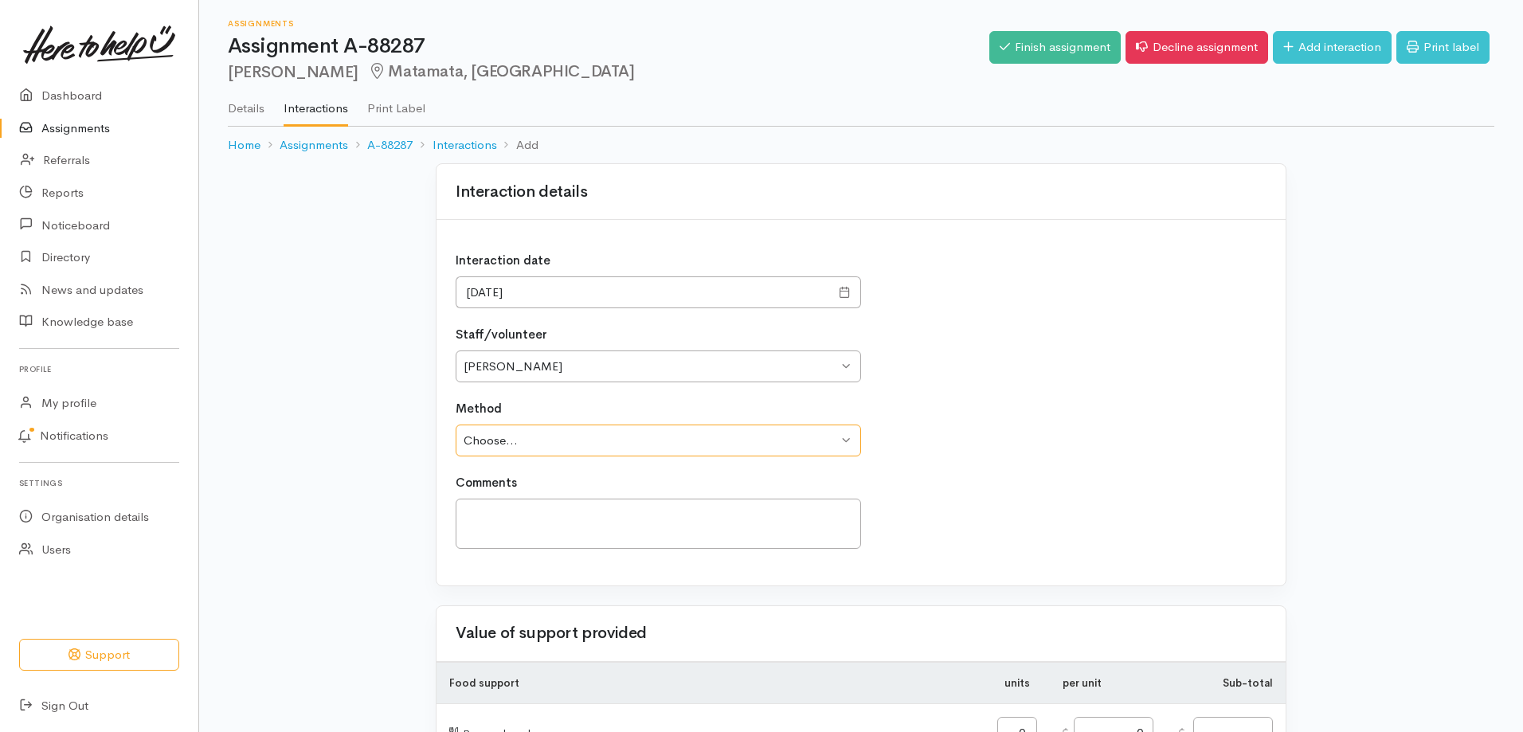
select select "3"
click at [456, 425] on select "Choose... Phone Visit Other" at bounding box center [659, 441] width 406 height 33
click at [492, 527] on textarea at bounding box center [659, 524] width 406 height 50
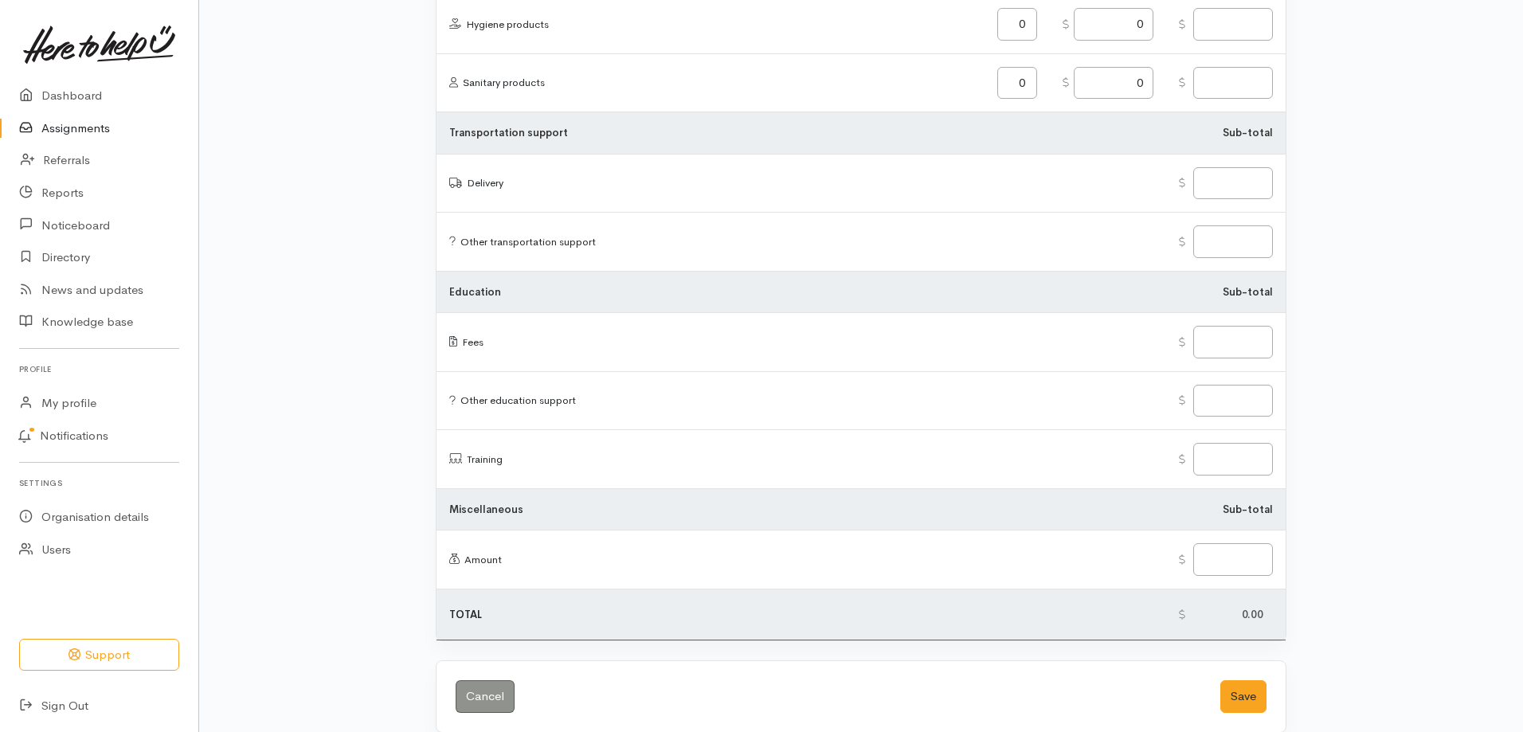
scroll to position [1833, 0]
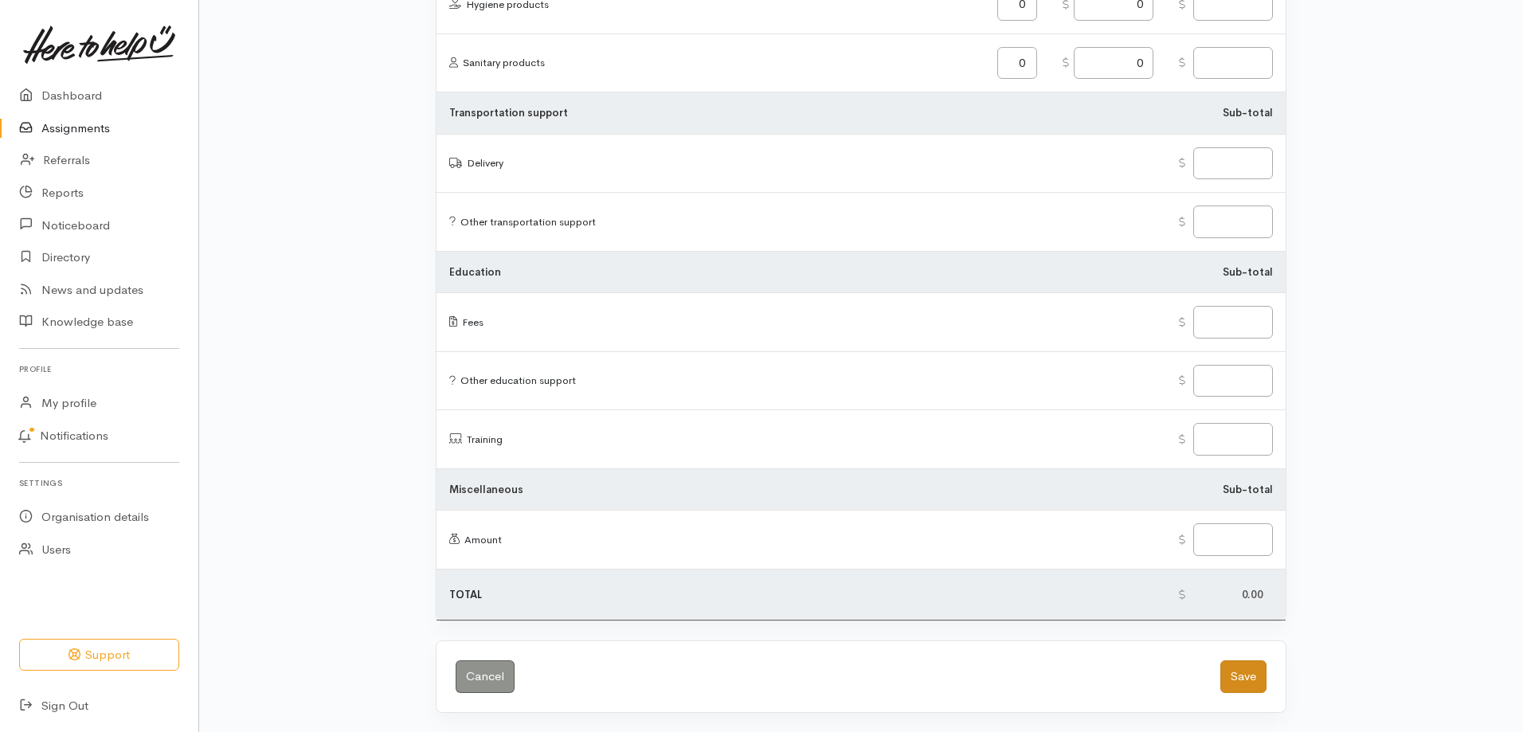
type textarea "Emailed client information"
click at [1242, 671] on button "Save" at bounding box center [1244, 676] width 46 height 33
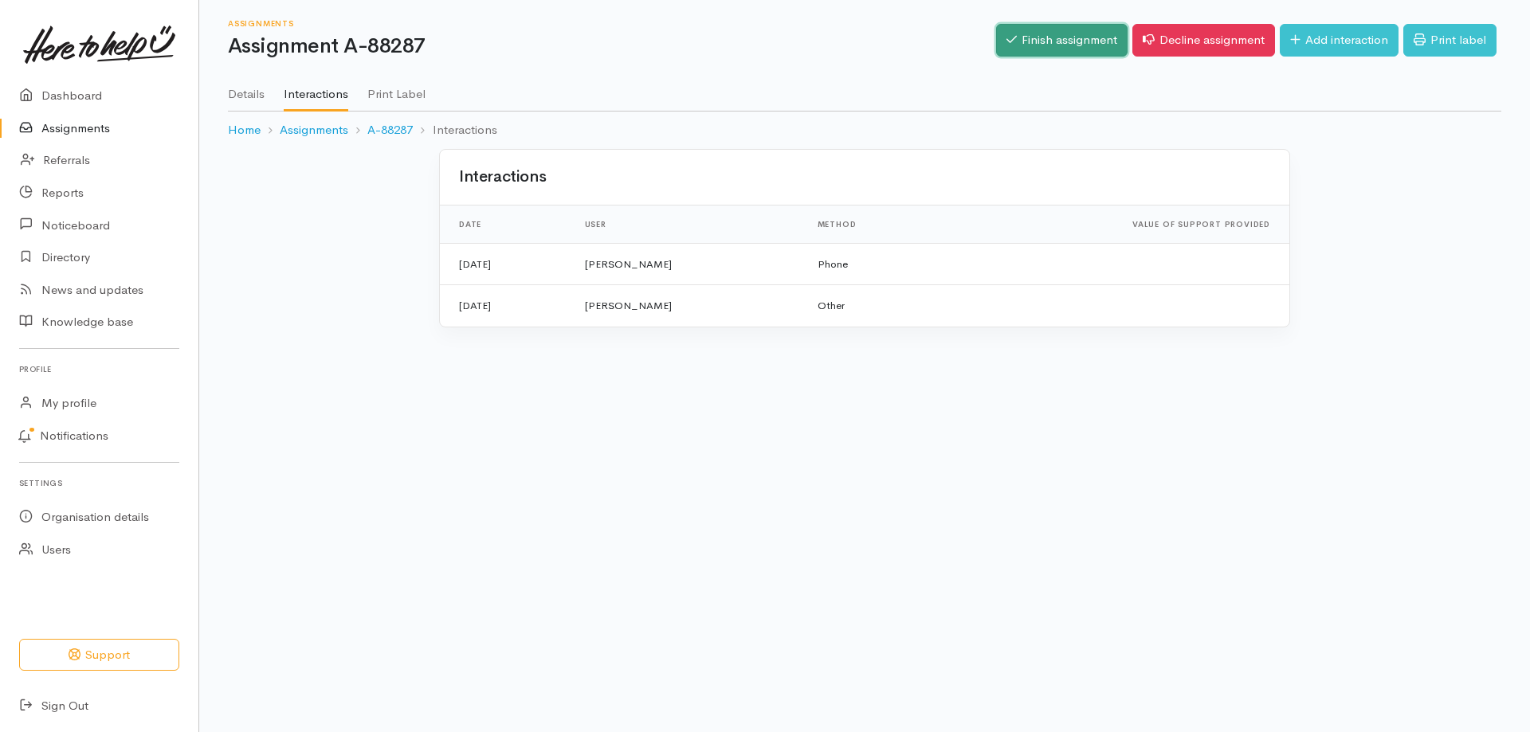
click at [1095, 38] on link "Finish assignment" at bounding box center [1061, 40] width 131 height 33
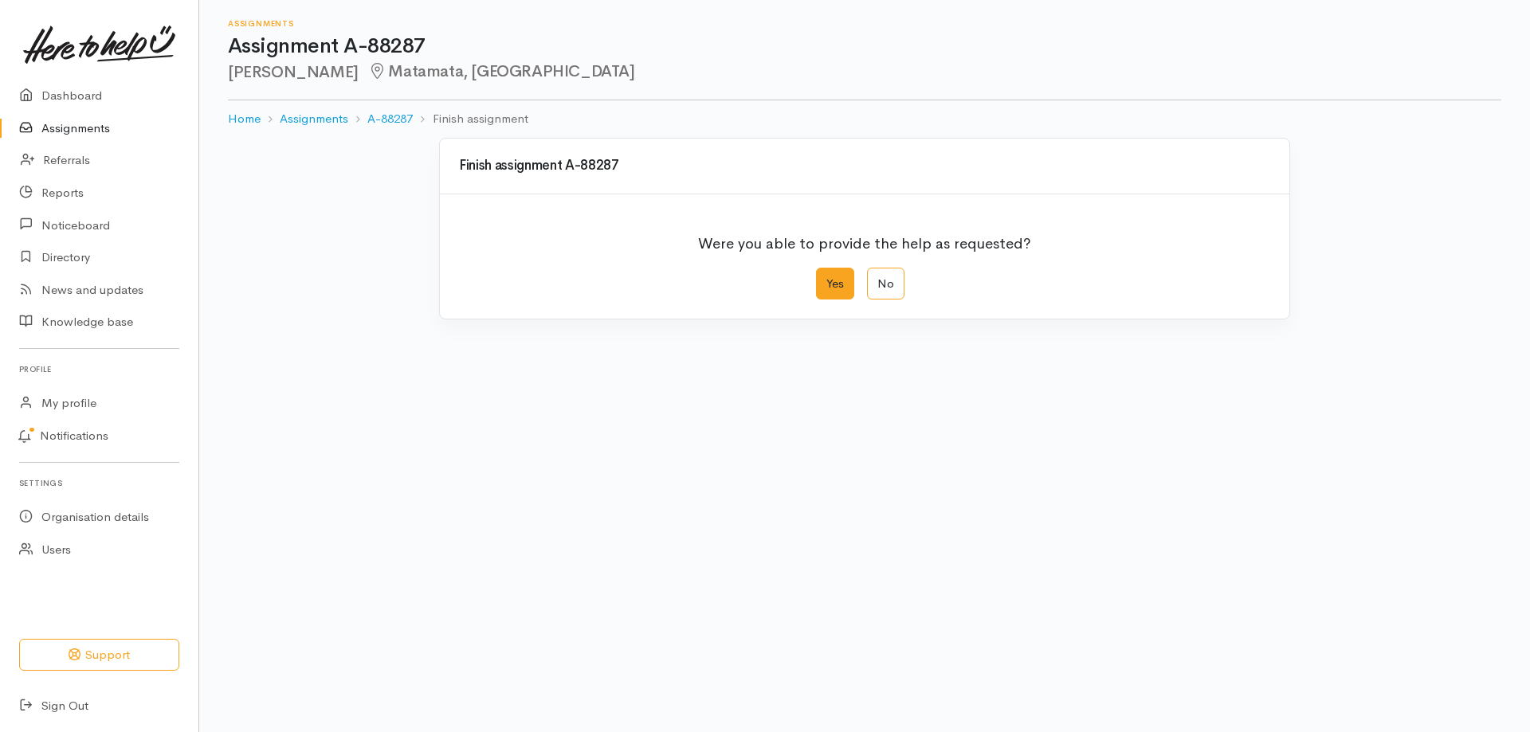
click at [841, 282] on label "Yes" at bounding box center [835, 284] width 38 height 33
click at [826, 278] on input "Yes" at bounding box center [821, 273] width 10 height 10
radio input "true"
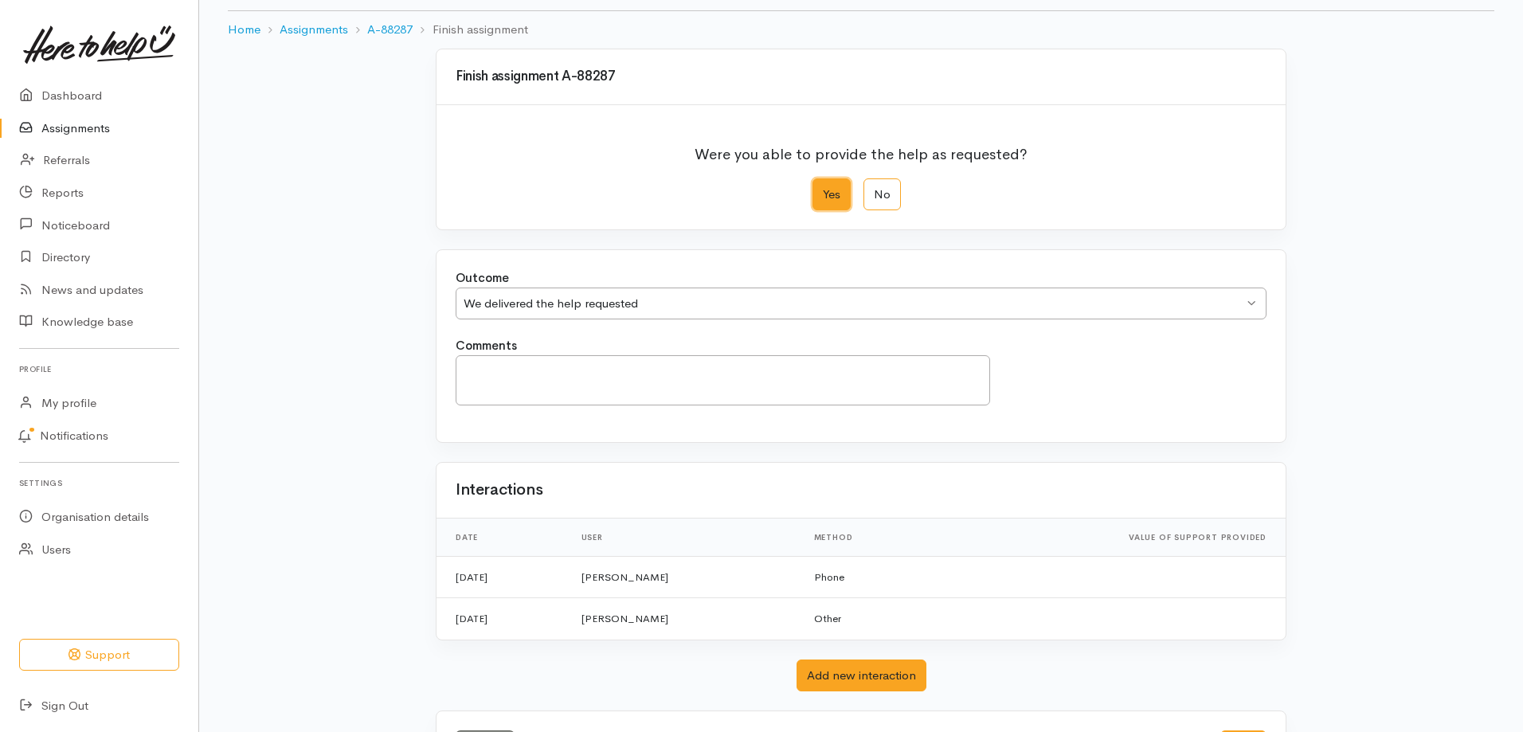
scroll to position [159, 0]
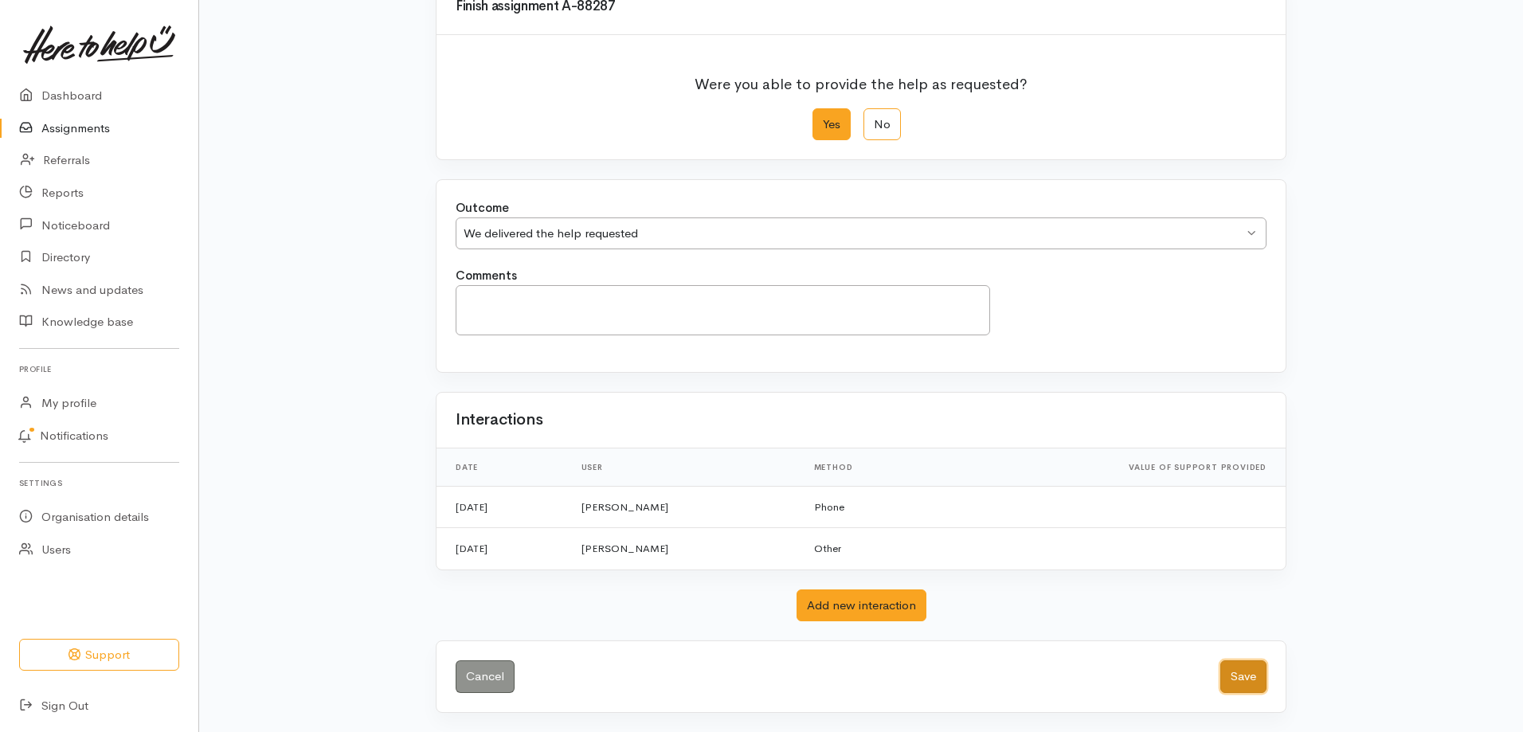
click at [1238, 676] on button "Save" at bounding box center [1244, 676] width 46 height 33
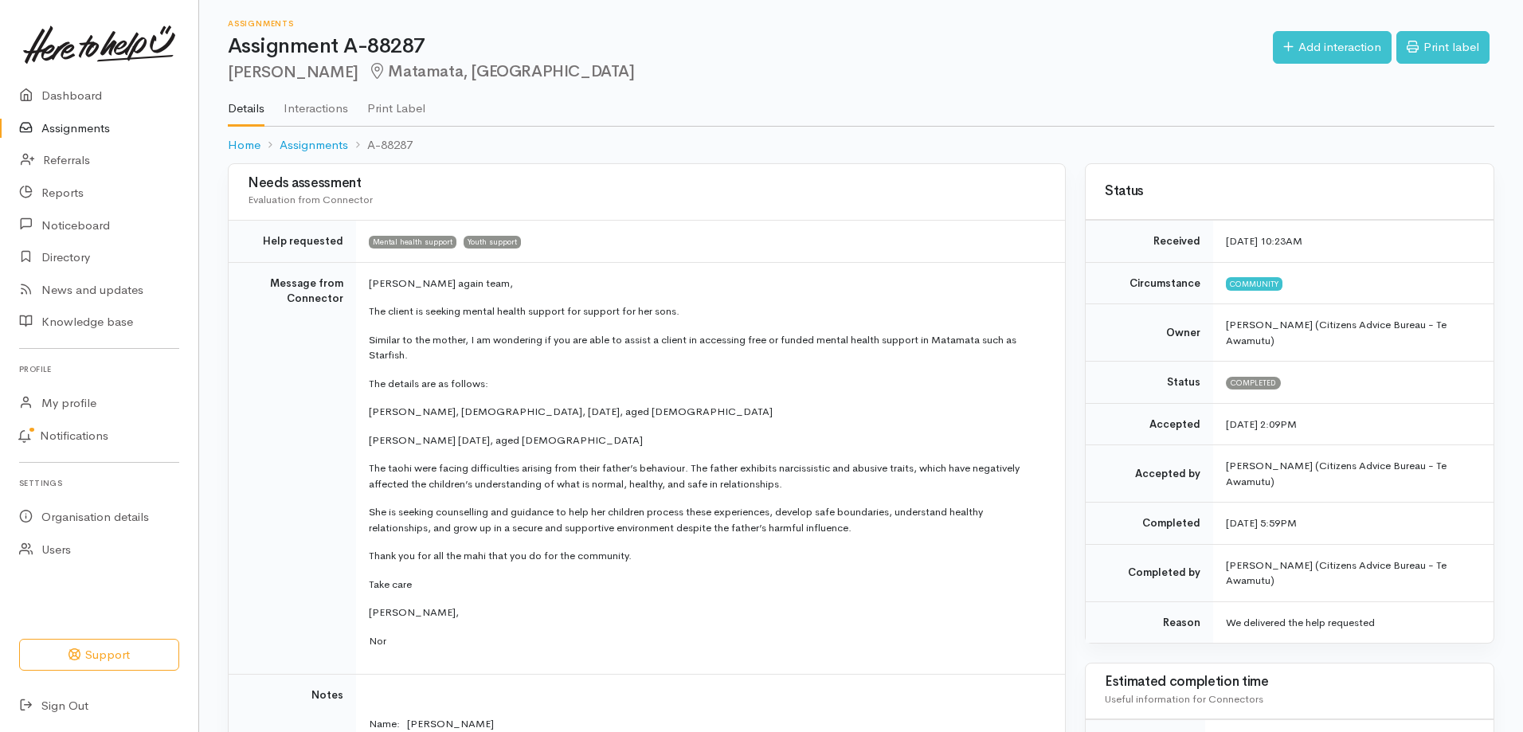
click at [74, 131] on link "Assignments" at bounding box center [99, 128] width 198 height 33
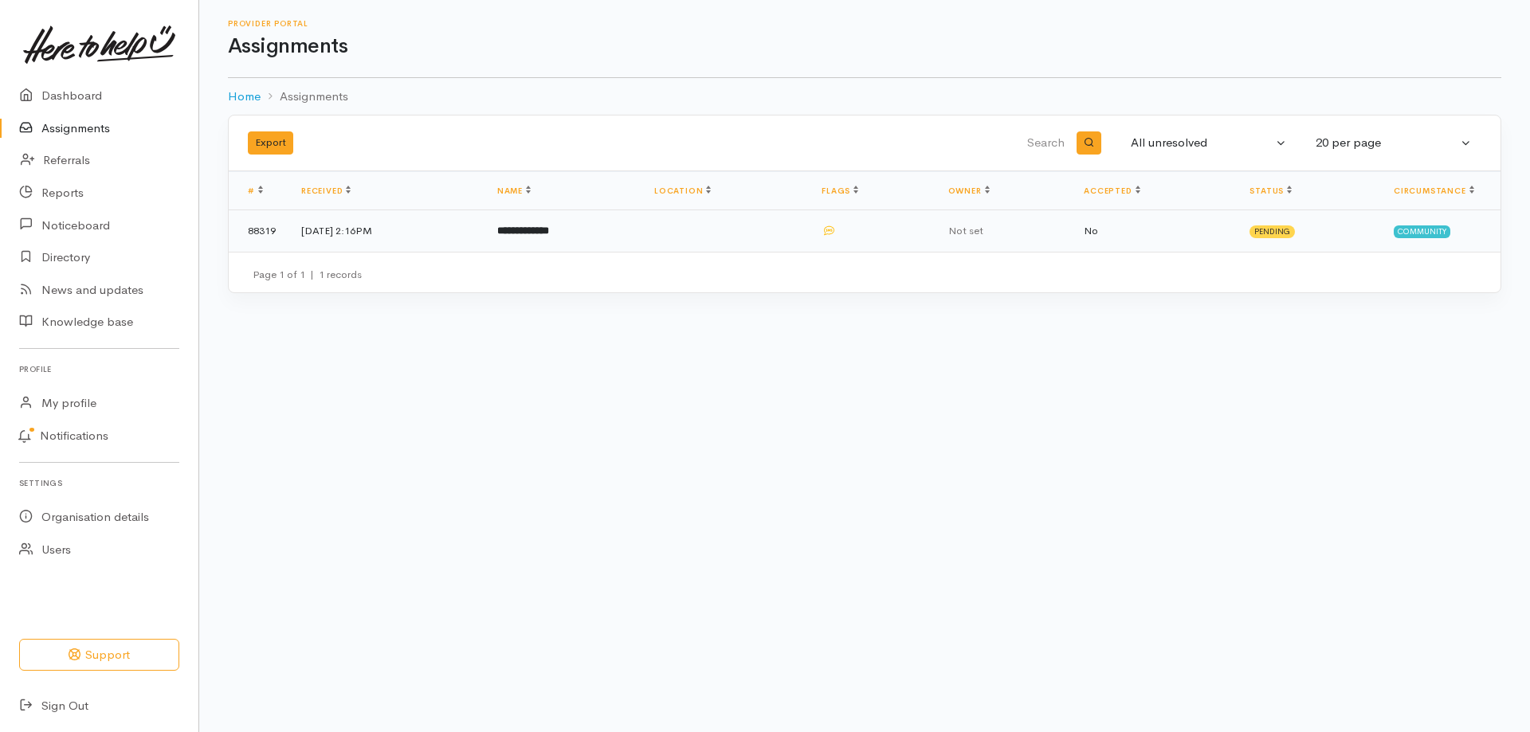
click at [538, 225] on b "**********" at bounding box center [523, 230] width 52 height 10
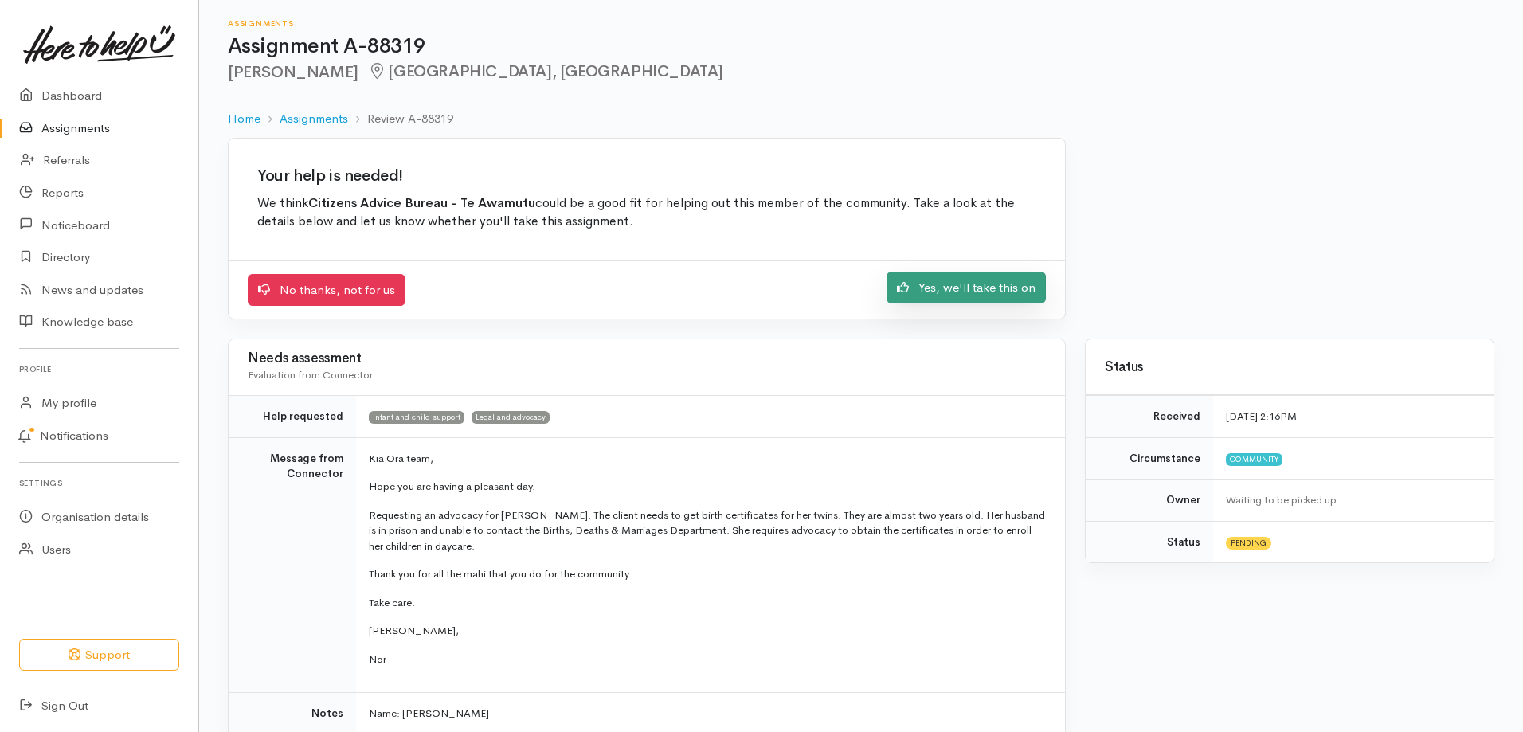
click at [964, 292] on link "Yes, we'll take this on" at bounding box center [966, 288] width 159 height 33
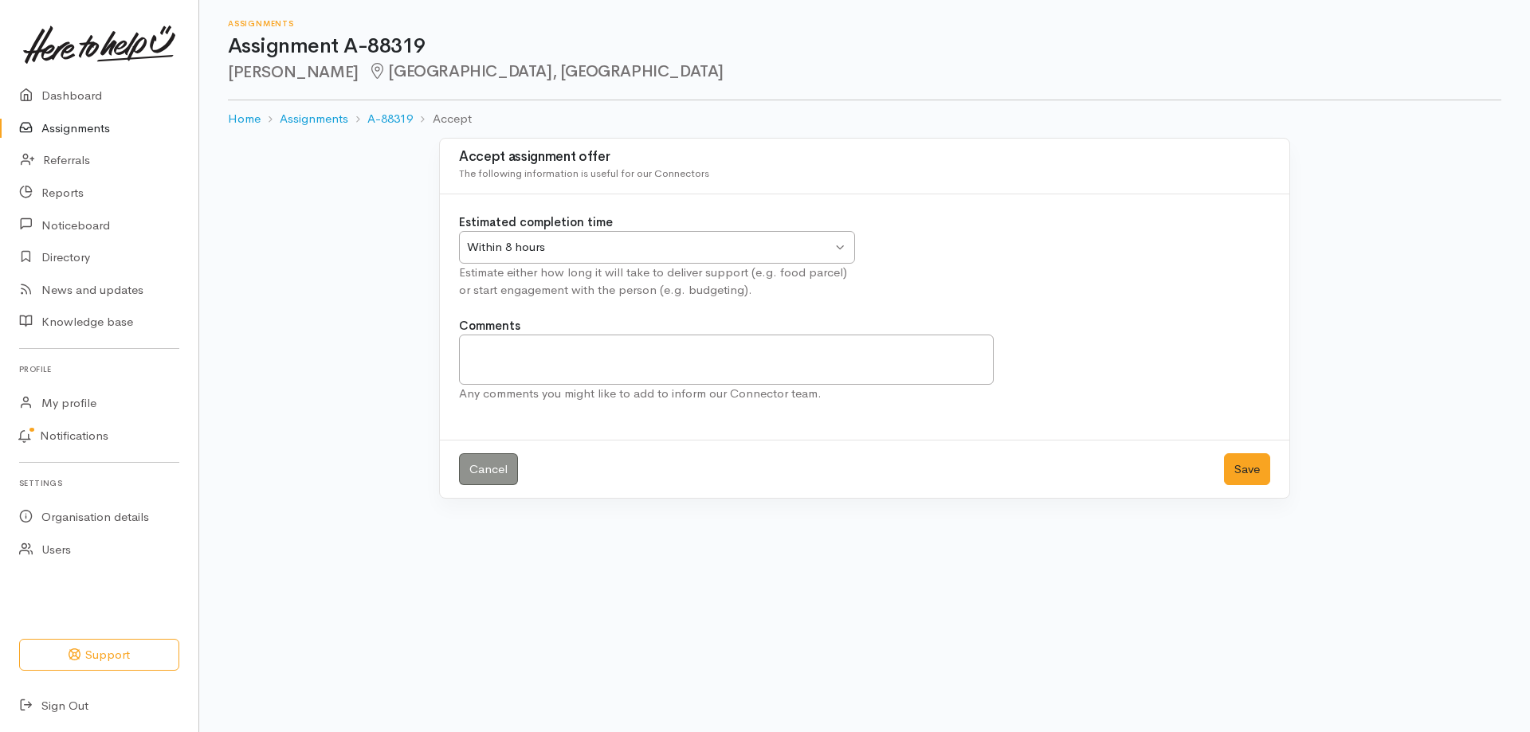
click at [486, 241] on div "Within 8 hours" at bounding box center [649, 247] width 365 height 18
click at [1234, 473] on button "Save" at bounding box center [1247, 469] width 46 height 33
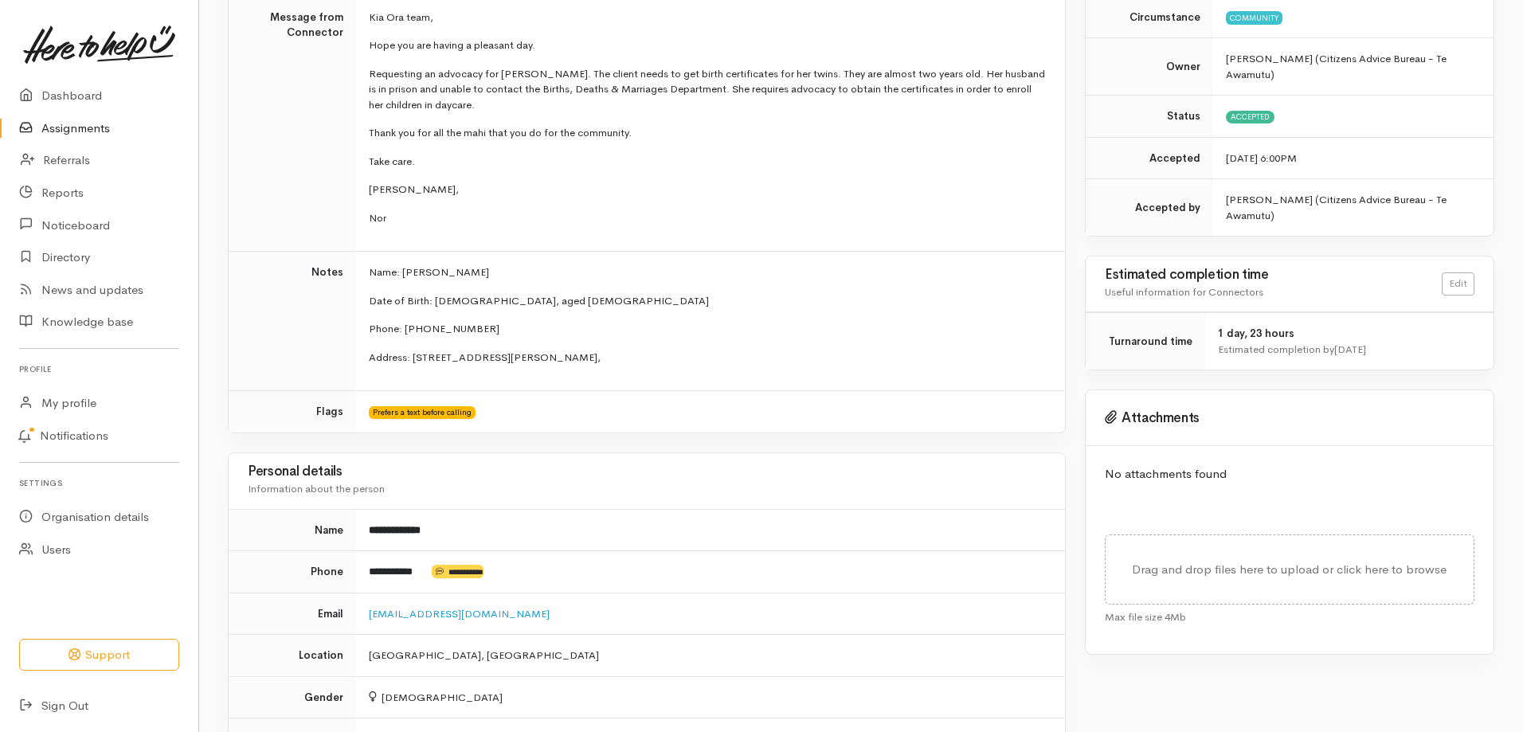
scroll to position [80, 0]
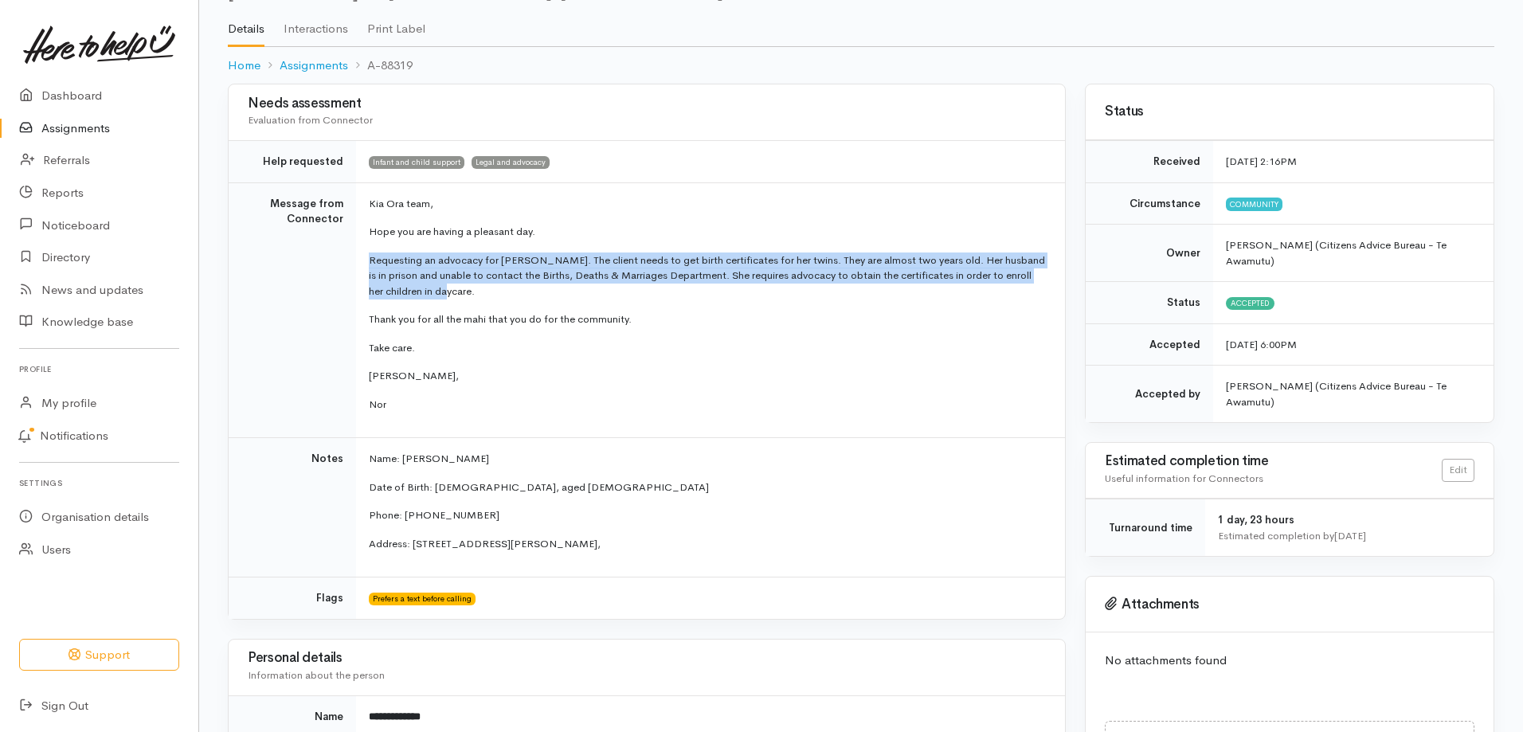
drag, startPoint x: 368, startPoint y: 256, endPoint x: 430, endPoint y: 290, distance: 71.0
click at [430, 290] on td "[PERSON_NAME] team, Hope you are having a pleasant day. Requesting an advocacy …" at bounding box center [710, 310] width 709 height 256
copy p "Requesting an advocacy for [PERSON_NAME]. The client needs to get birth certifi…"
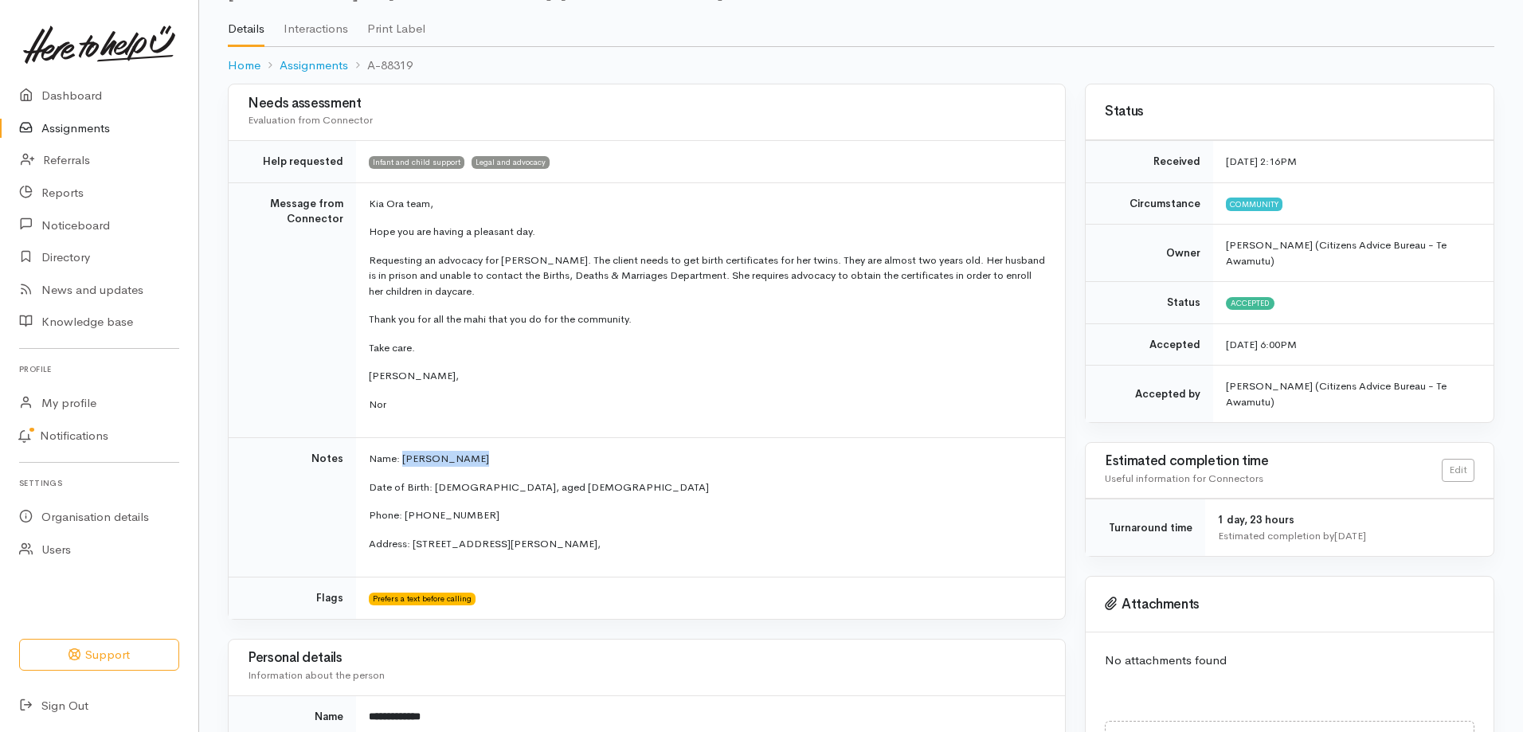
drag, startPoint x: 463, startPoint y: 462, endPoint x: 403, endPoint y: 464, distance: 59.8
click at [403, 464] on p "Name: [PERSON_NAME]" at bounding box center [707, 459] width 677 height 16
copy span "[PERSON_NAME]"
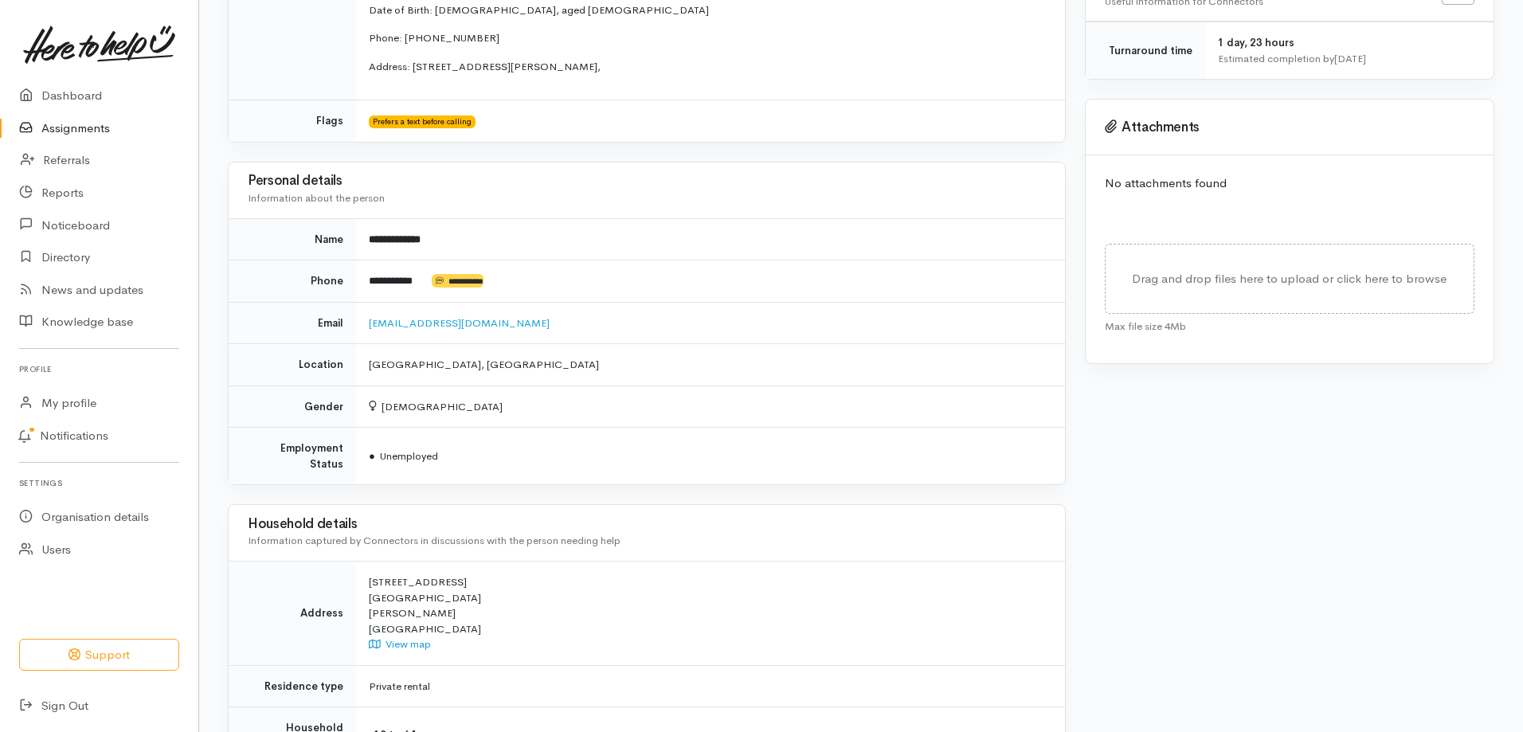
scroll to position [558, 0]
drag, startPoint x: 416, startPoint y: 585, endPoint x: 362, endPoint y: 570, distance: 55.5
click at [362, 570] on td "[STREET_ADDRESS] View map" at bounding box center [710, 613] width 709 height 104
copy div "[STREET_ADDRESS]"
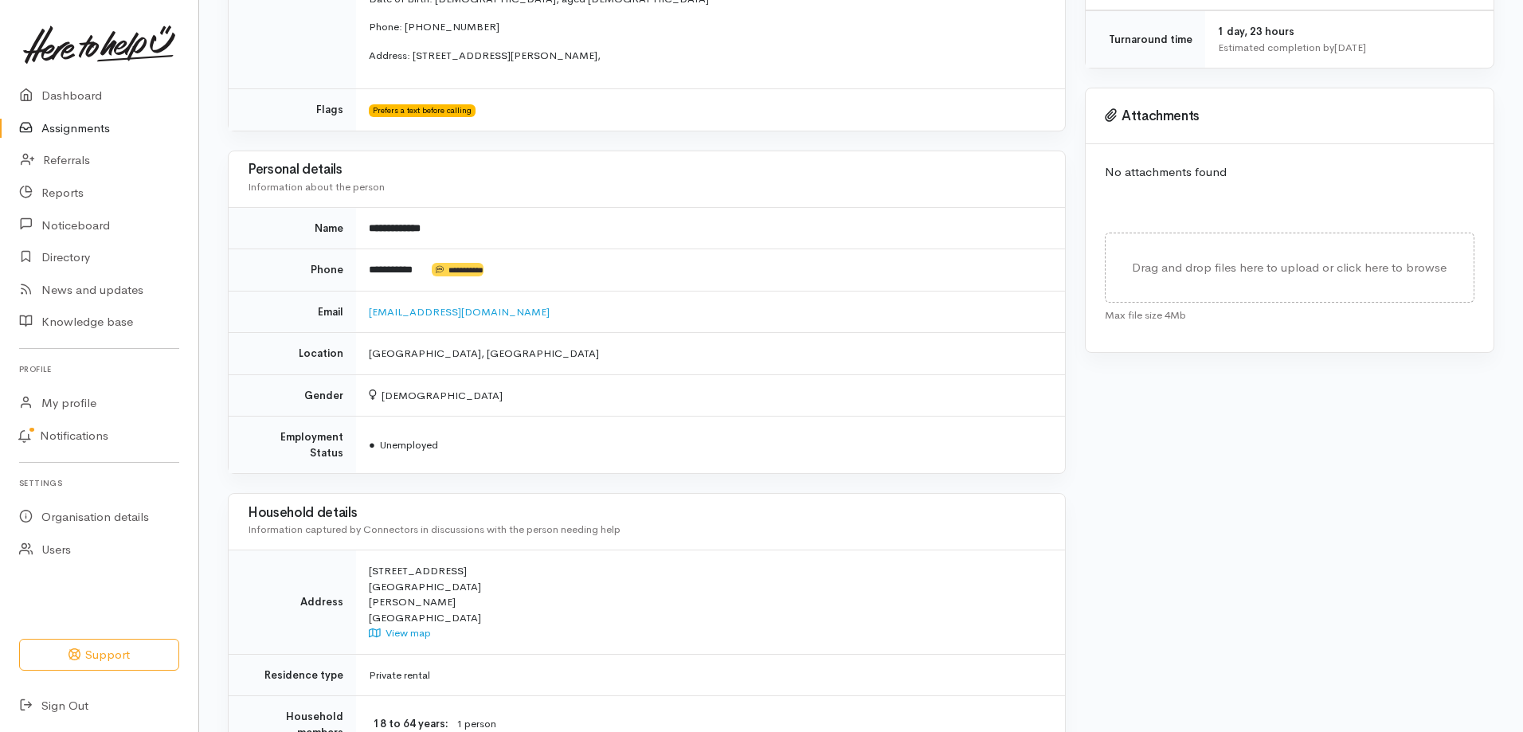
scroll to position [543, 0]
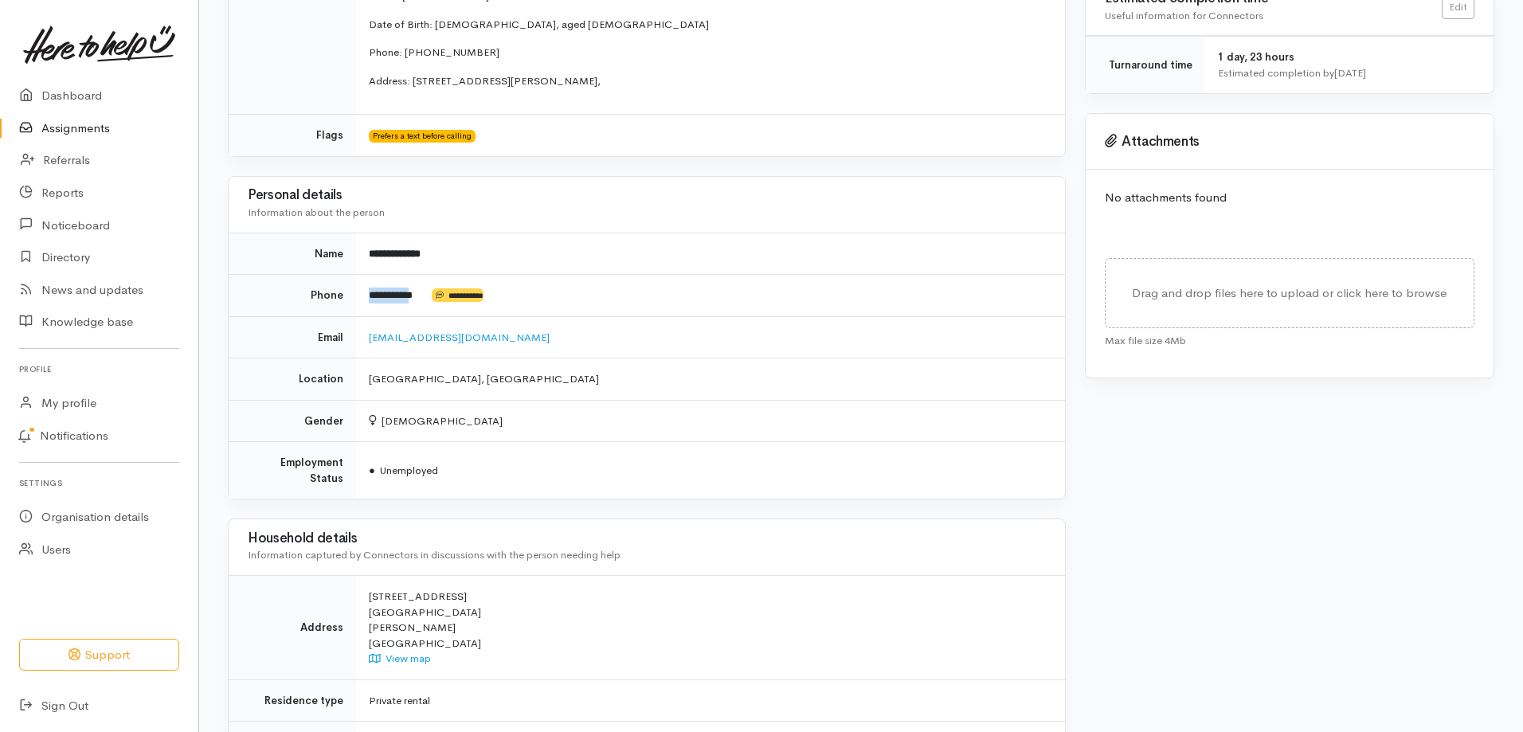
drag, startPoint x: 428, startPoint y: 296, endPoint x: 361, endPoint y: 297, distance: 66.9
click at [361, 297] on td "**********" at bounding box center [710, 296] width 709 height 42
drag, startPoint x: 413, startPoint y: 340, endPoint x: 365, endPoint y: 340, distance: 47.8
click at [365, 340] on td "[EMAIL_ADDRESS][DOMAIN_NAME]" at bounding box center [710, 337] width 709 height 42
copy link "[EMAIL_ADDRESS][DOMAIN_NAME]"
